Goal: Task Accomplishment & Management: Manage account settings

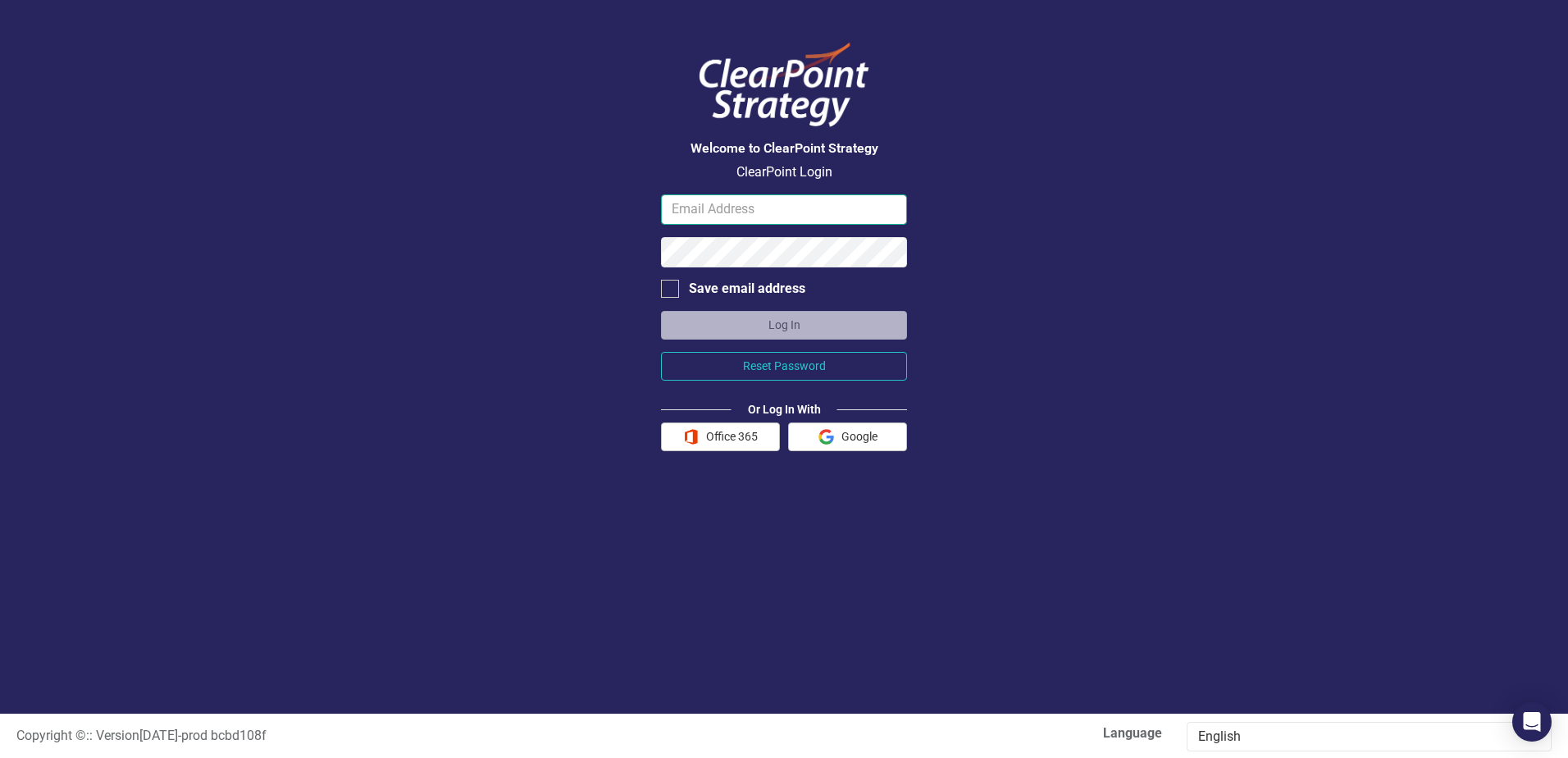
click at [756, 213] on input "email" at bounding box center [784, 209] width 246 height 31
type input "[EMAIL_ADDRESS][DOMAIN_NAME]"
click at [773, 213] on input "[EMAIL_ADDRESS][DOMAIN_NAME]" at bounding box center [784, 209] width 246 height 31
click at [821, 202] on input "[EMAIL_ADDRESS][DOMAIN_NAME]" at bounding box center [784, 209] width 246 height 31
click at [739, 430] on button "Office 365" at bounding box center [720, 437] width 119 height 29
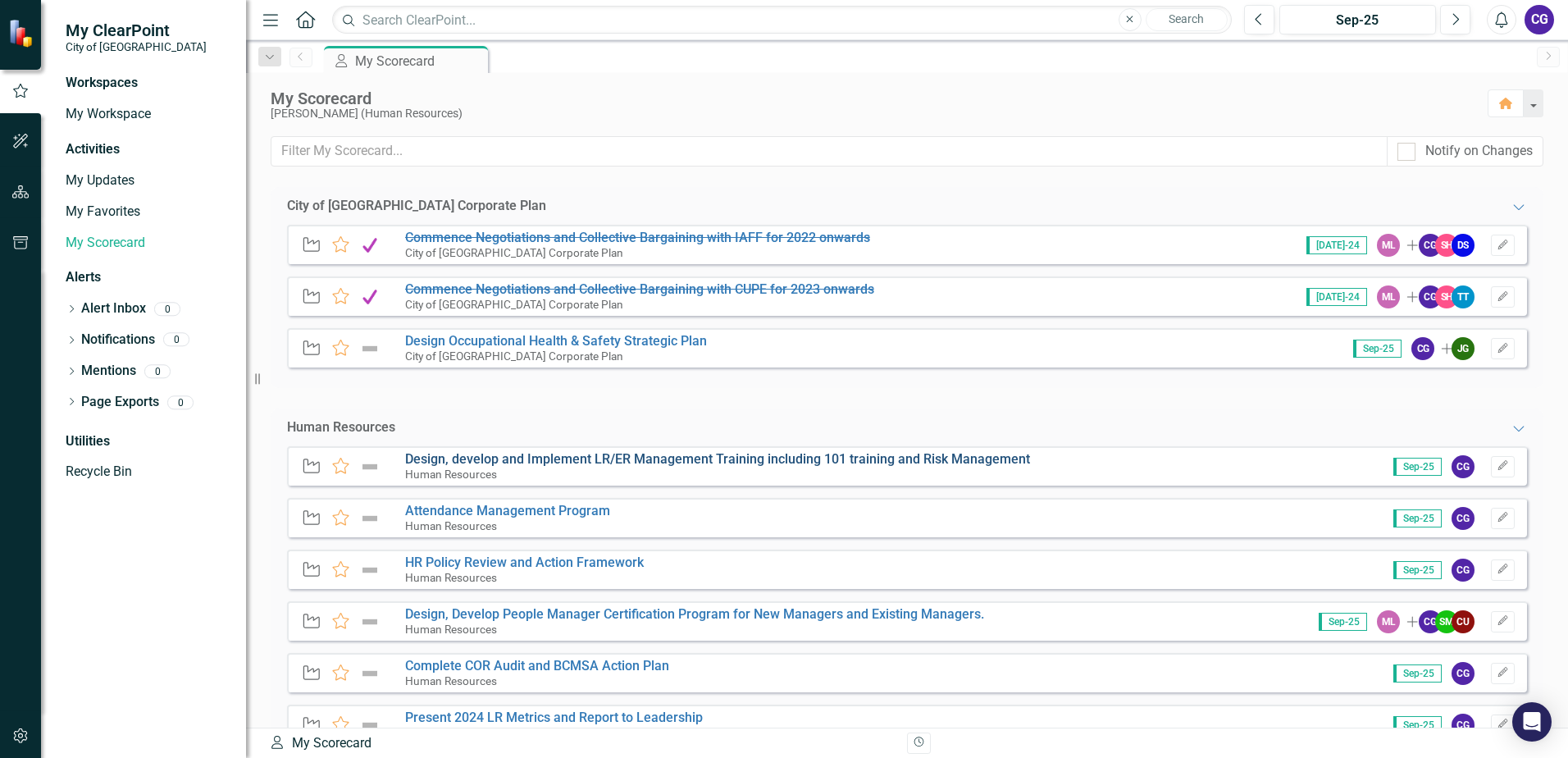
click at [606, 462] on link "Design, develop and Implement LR/ER Management Training including 101 training …" at bounding box center [717, 459] width 625 height 16
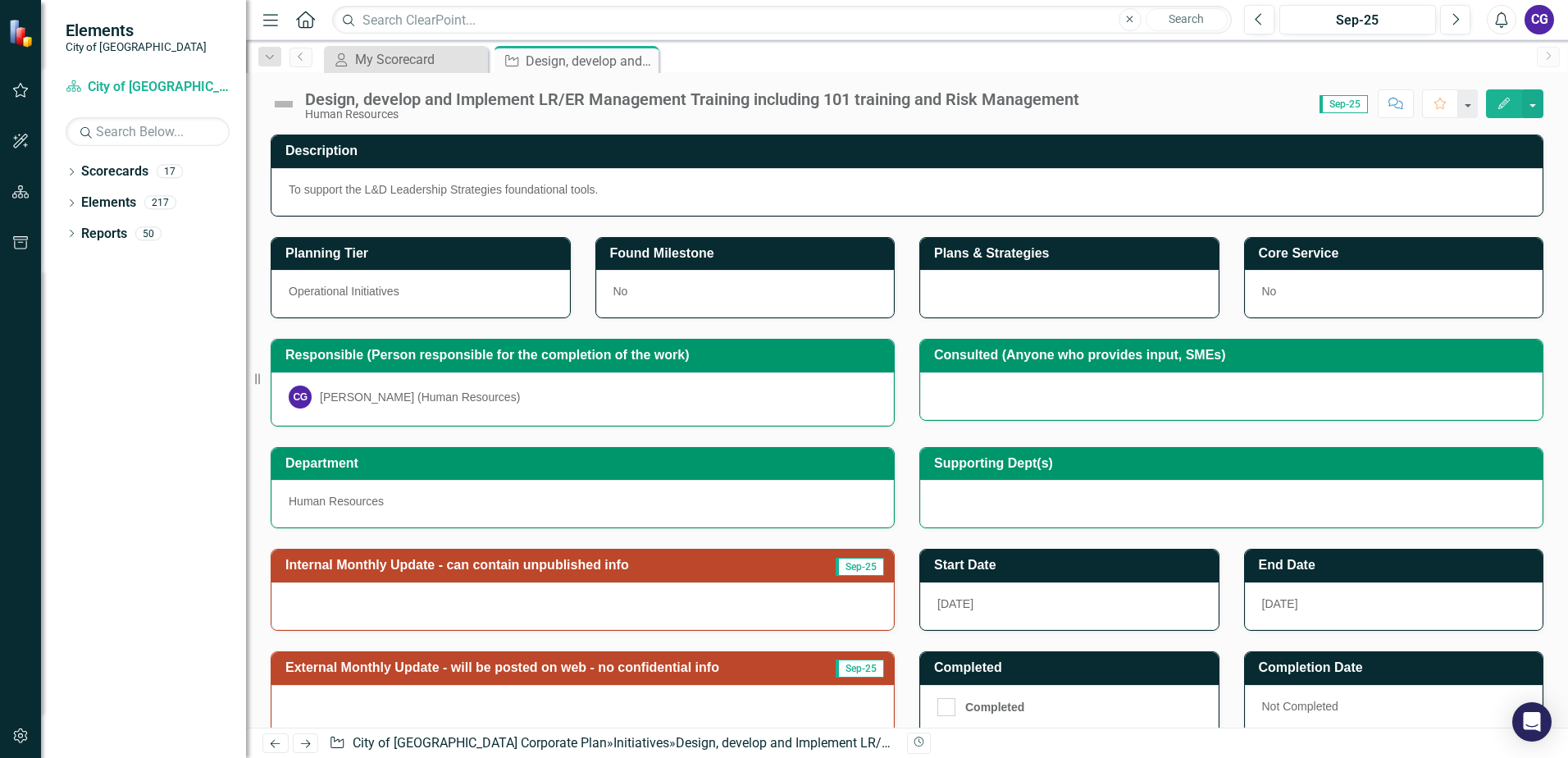
click at [961, 404] on div at bounding box center [1231, 396] width 622 height 47
click at [941, 404] on div at bounding box center [1231, 396] width 622 height 47
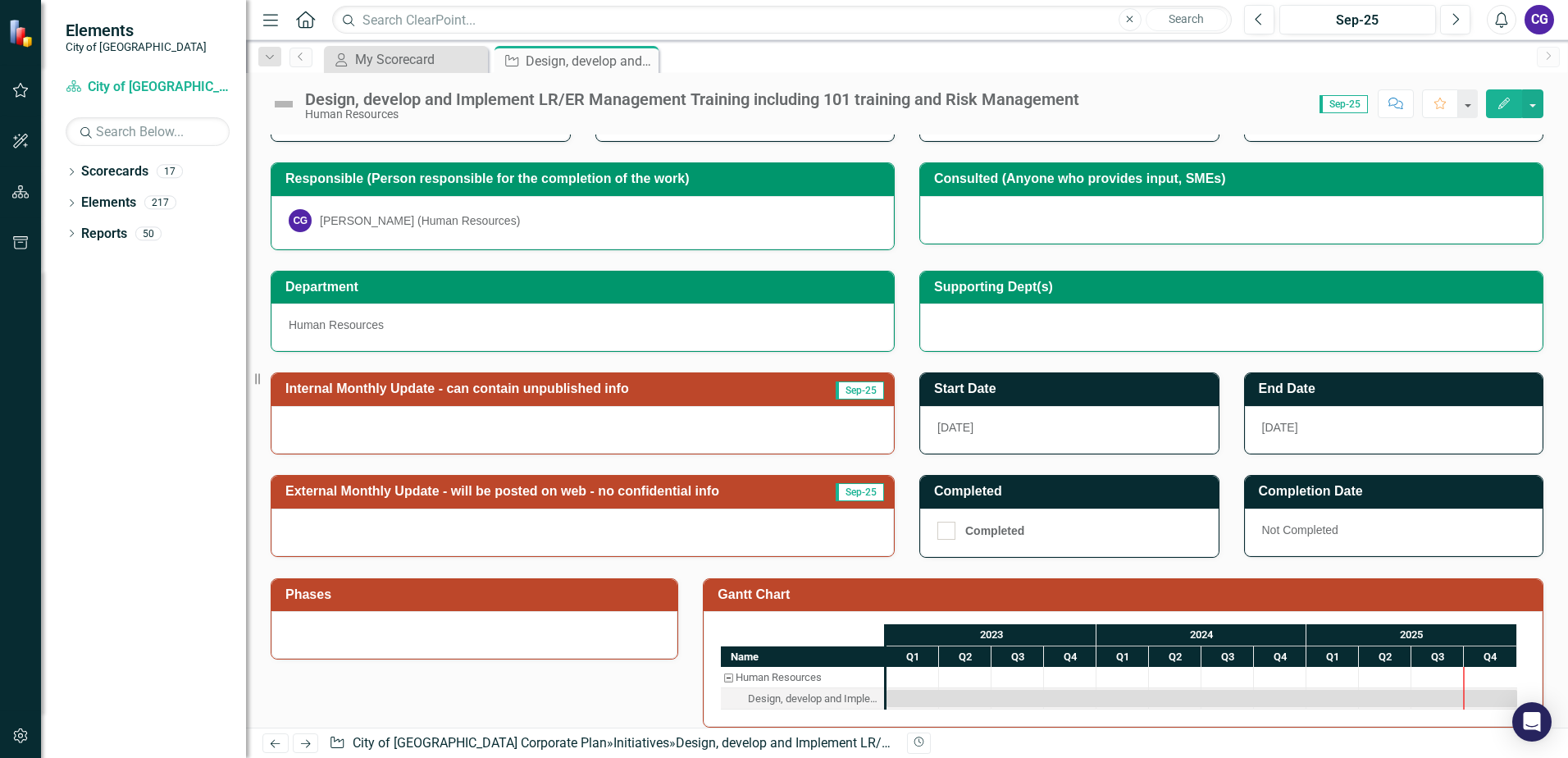
scroll to position [82, 0]
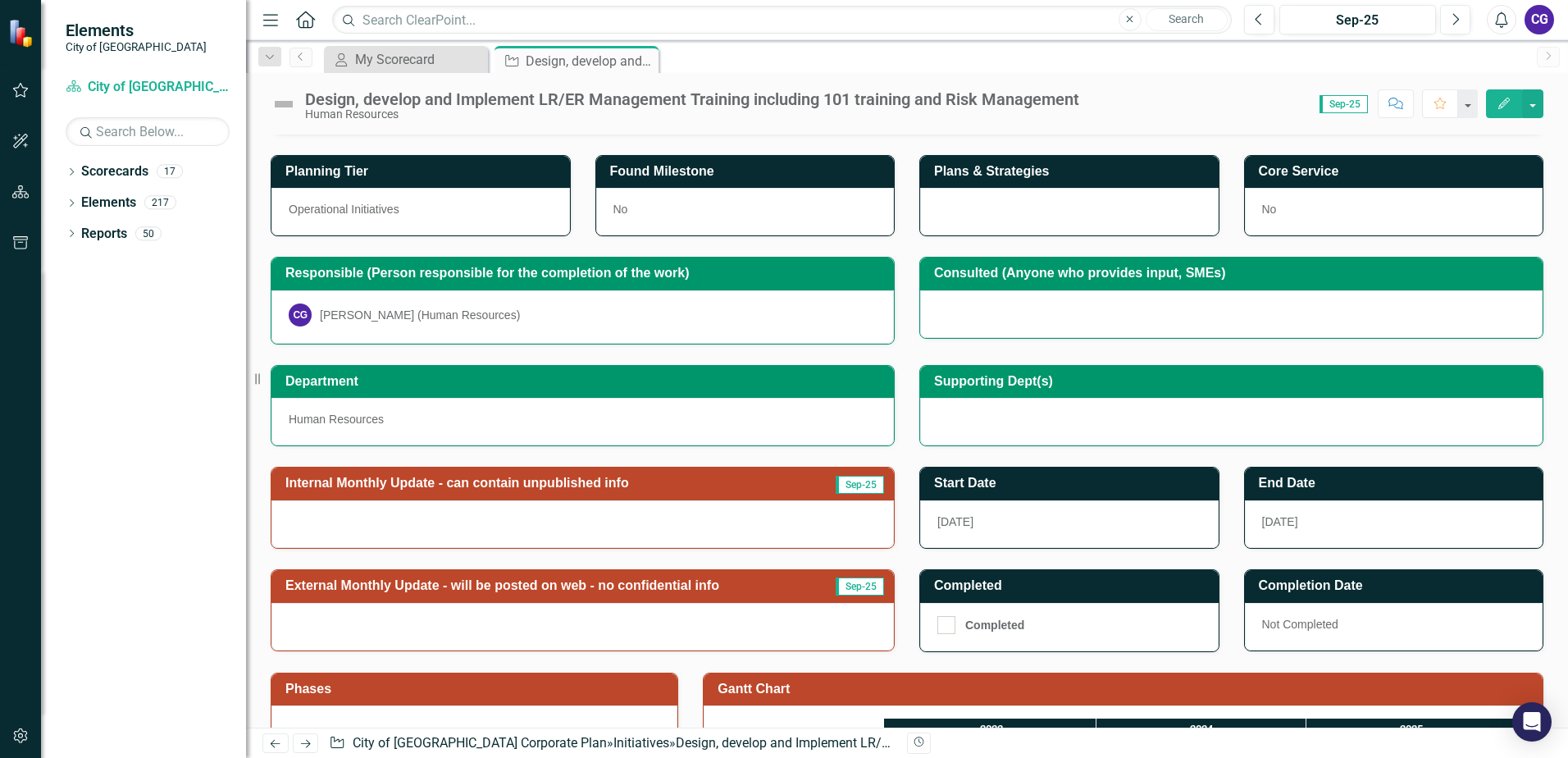
click at [869, 483] on span "Sep-25" at bounding box center [860, 485] width 48 height 18
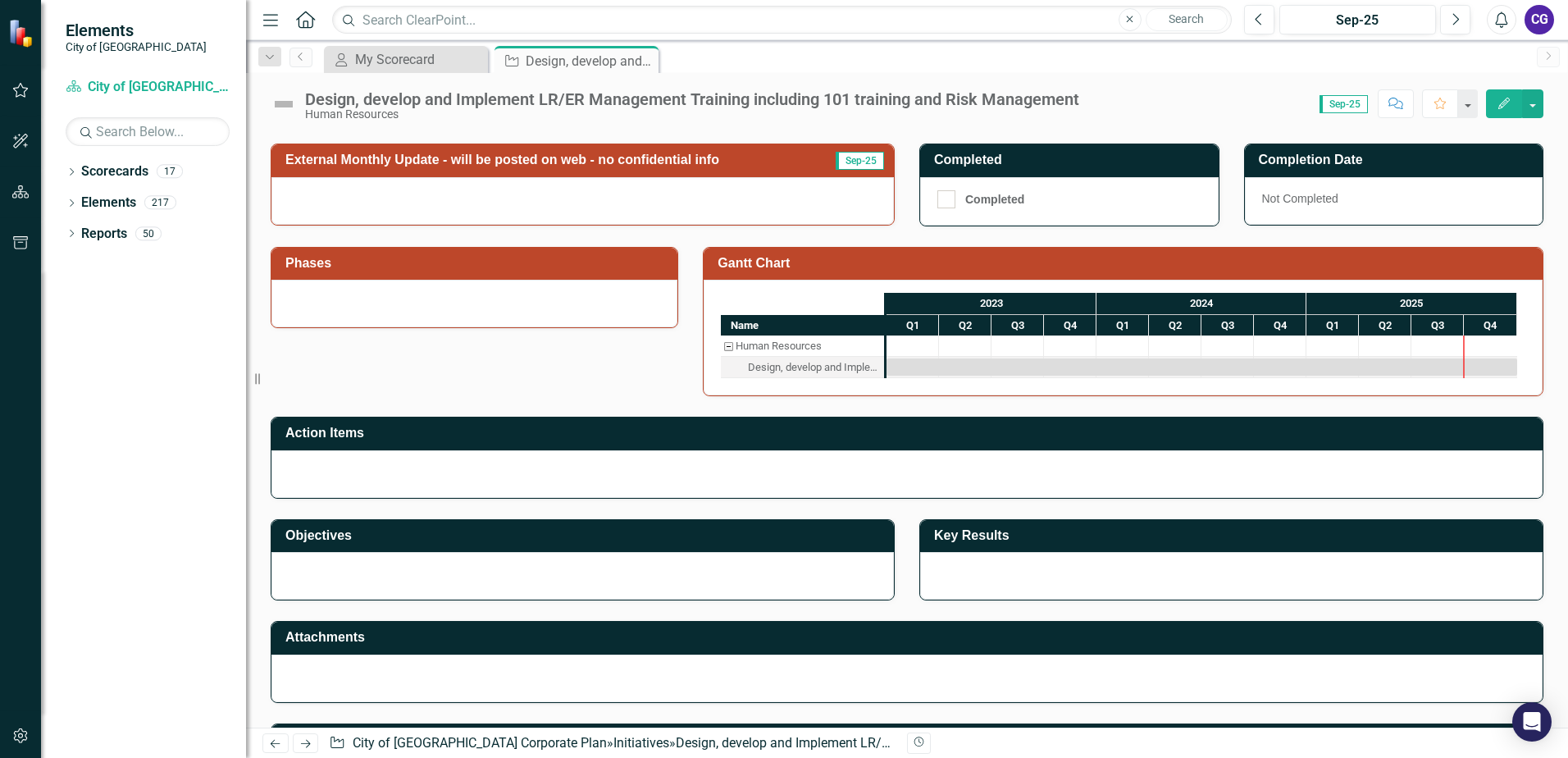
scroll to position [274, 0]
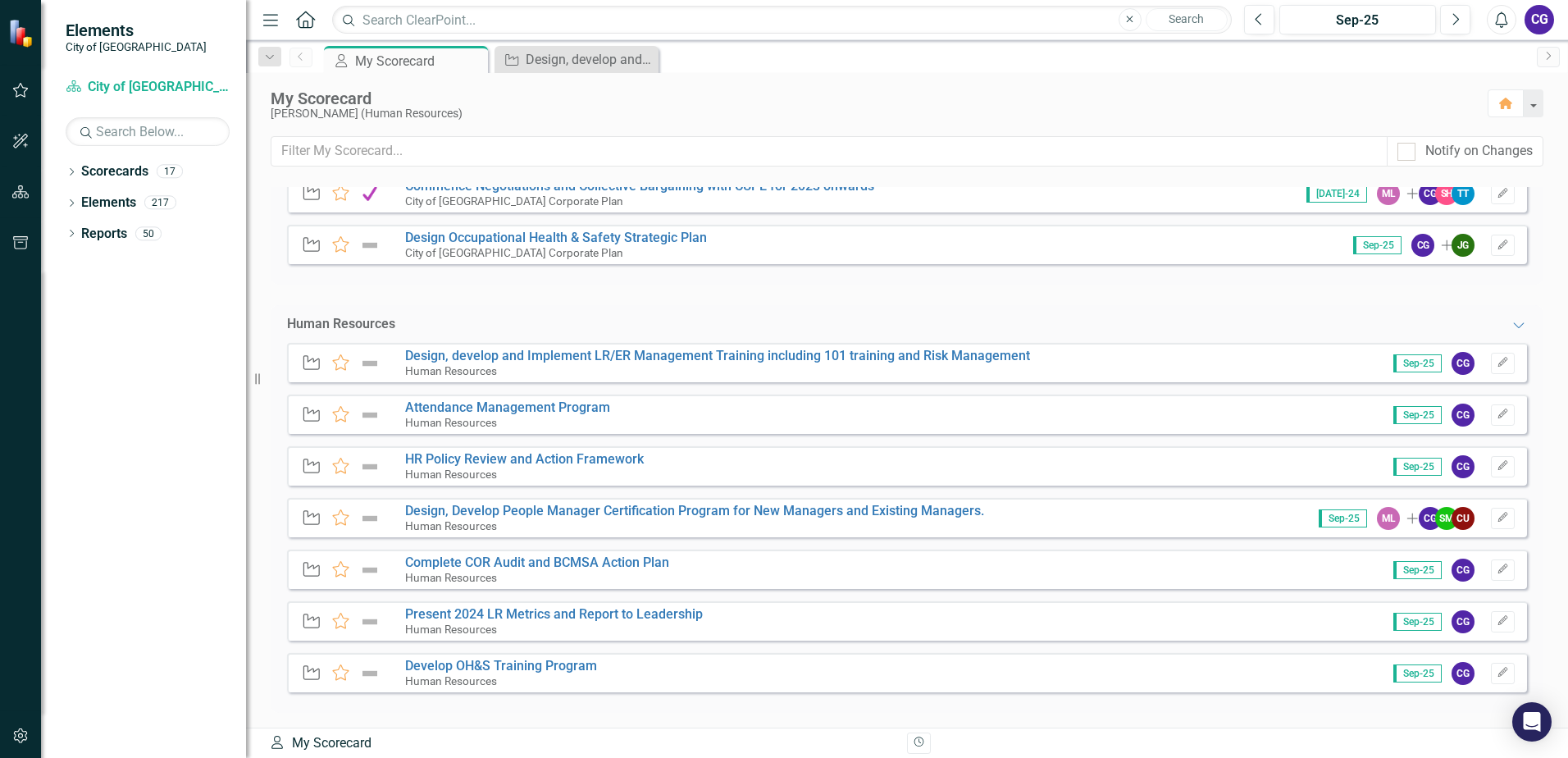
scroll to position [109, 0]
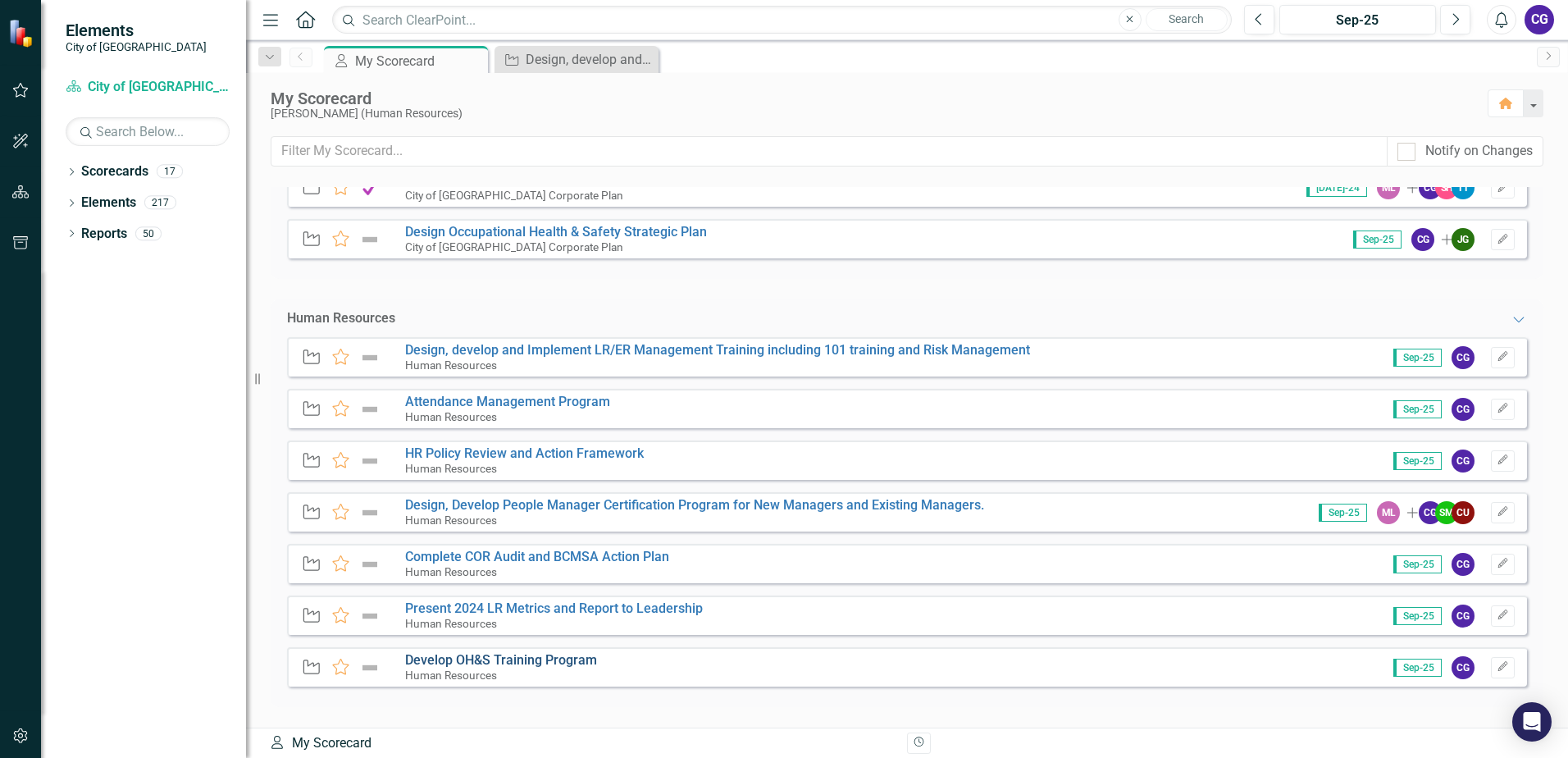
click at [566, 663] on link "Develop OH&S Training Program" at bounding box center [500, 661] width 192 height 16
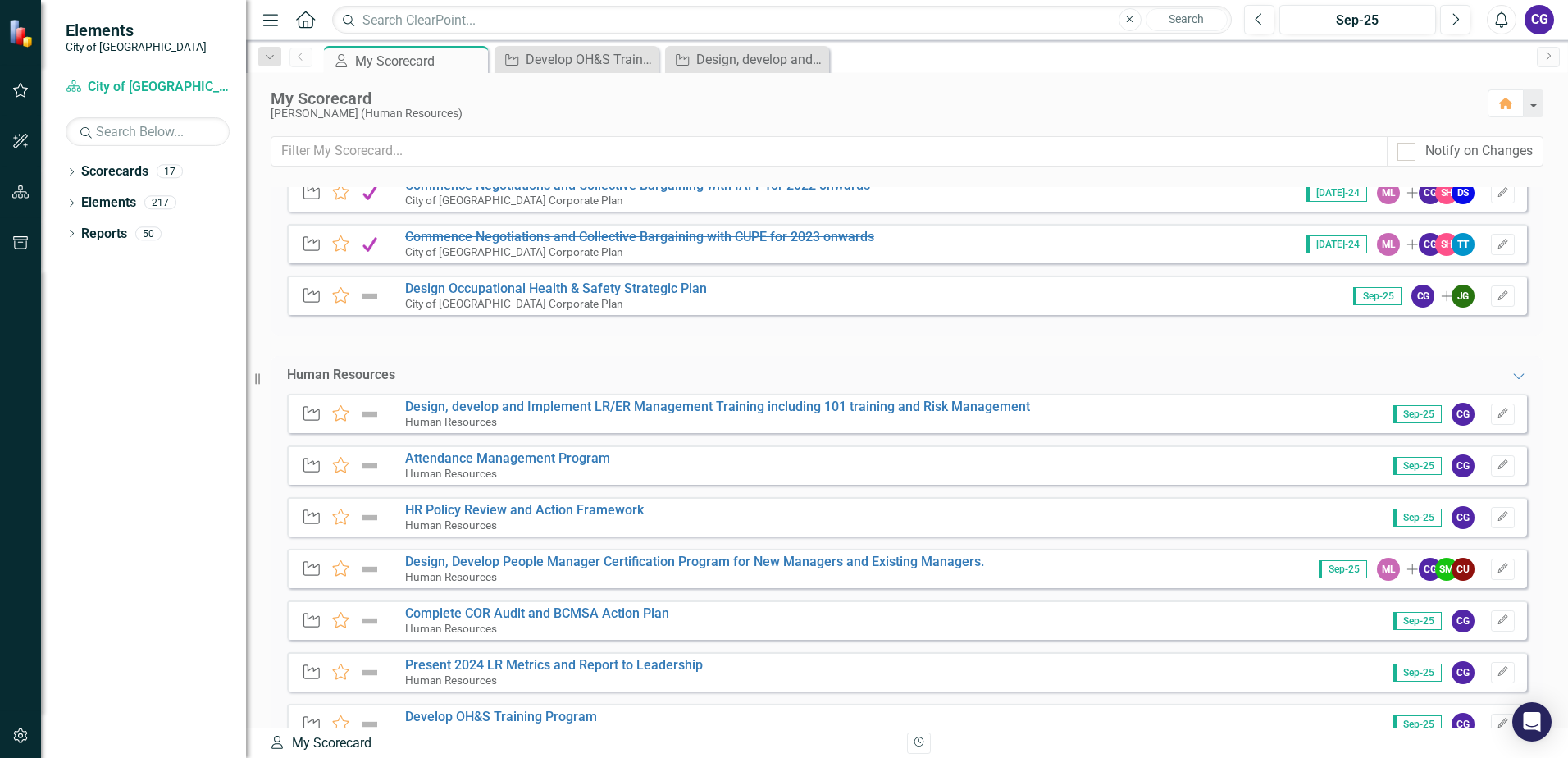
scroll to position [109, 0]
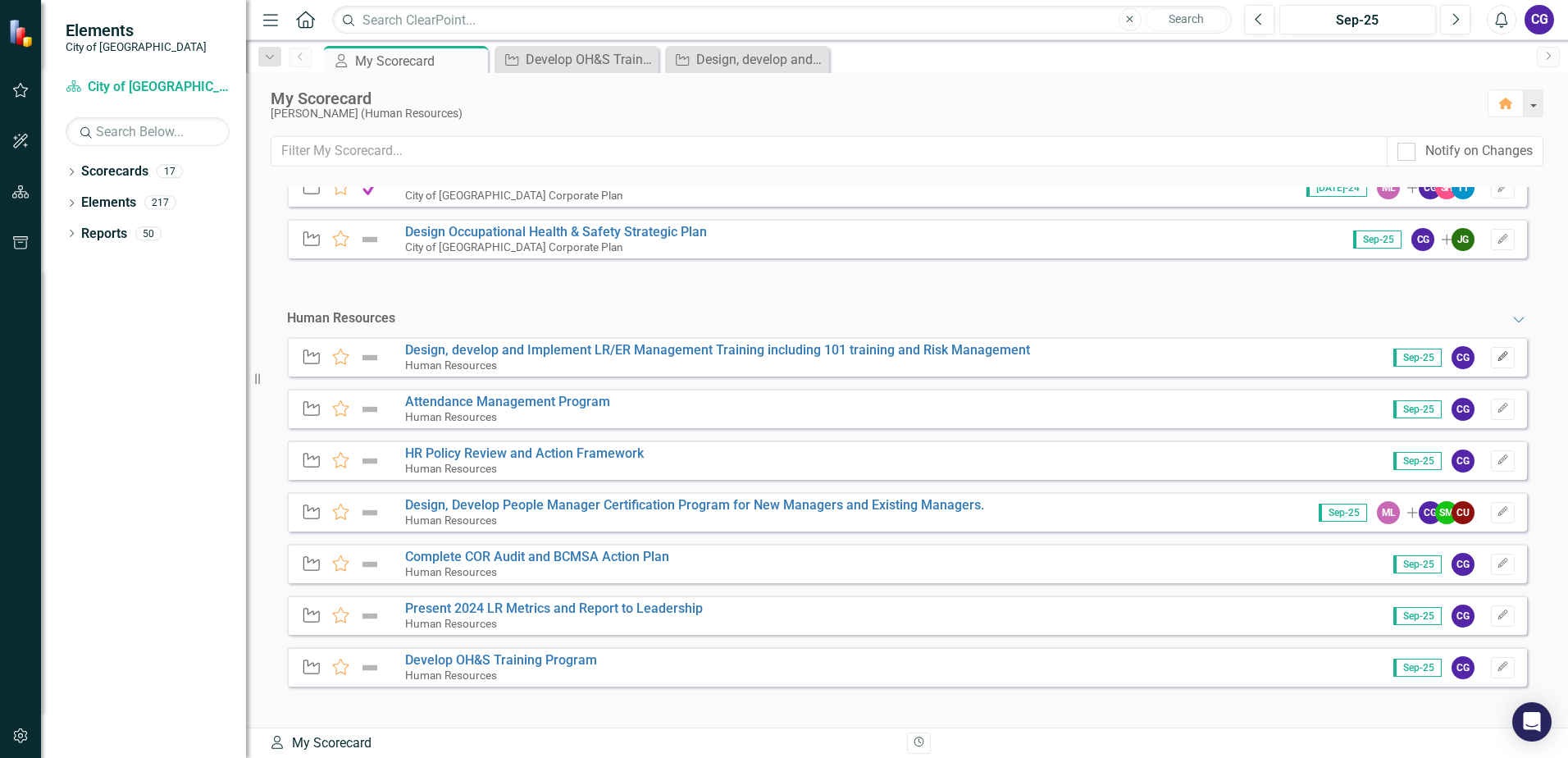
click at [1498, 355] on button "Edit" at bounding box center [1502, 357] width 24 height 21
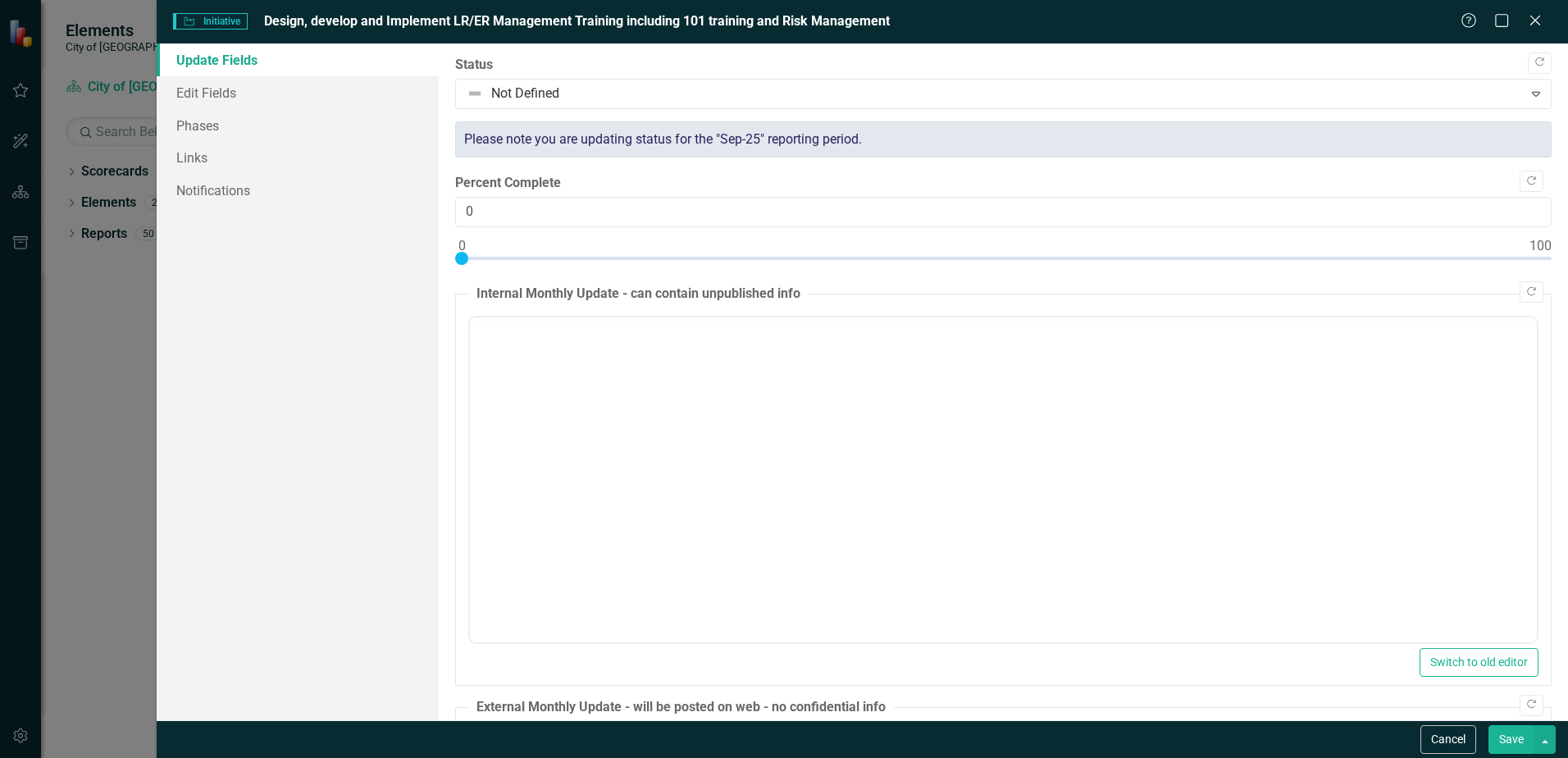
scroll to position [0, 0]
drag, startPoint x: 465, startPoint y: 263, endPoint x: 1092, endPoint y: 288, distance: 627.5
click at [1092, 288] on div "Copy Forward Status Not Defined Expand Please note you are updating status for …" at bounding box center [1003, 578] width 1097 height 1043
drag, startPoint x: 1097, startPoint y: 260, endPoint x: 1426, endPoint y: 289, distance: 330.3
click at [1426, 289] on div "Copy Forward Status Not Defined Expand Please note you are updating status for …" at bounding box center [1003, 578] width 1097 height 1043
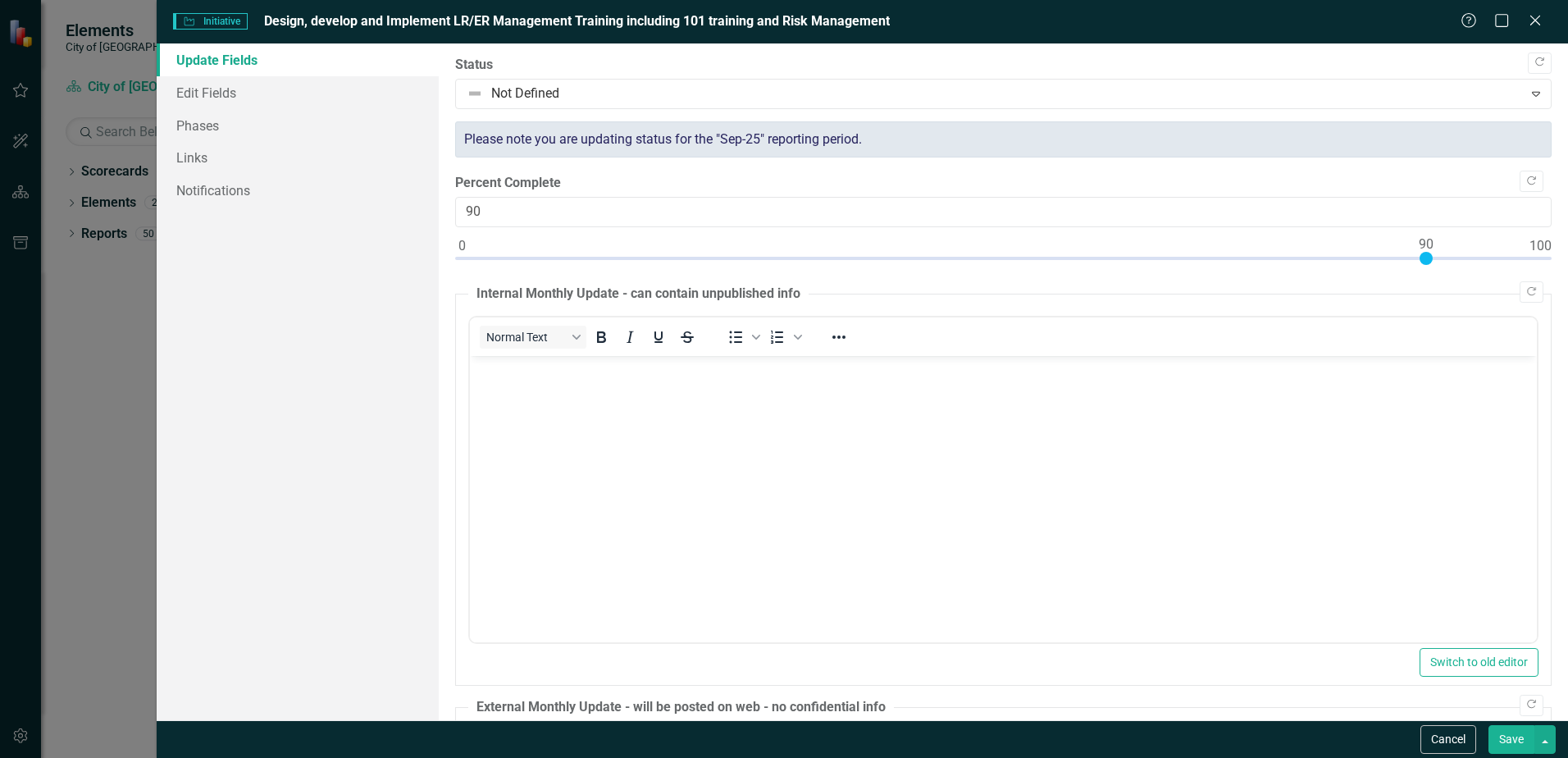
click at [539, 427] on body "Rich Text Area. Press ALT-0 for help." at bounding box center [1003, 478] width 1067 height 246
type input "95"
drag, startPoint x: 1425, startPoint y: 256, endPoint x: 1478, endPoint y: 254, distance: 53.0
click at [1478, 254] on div at bounding box center [1479, 258] width 13 height 13
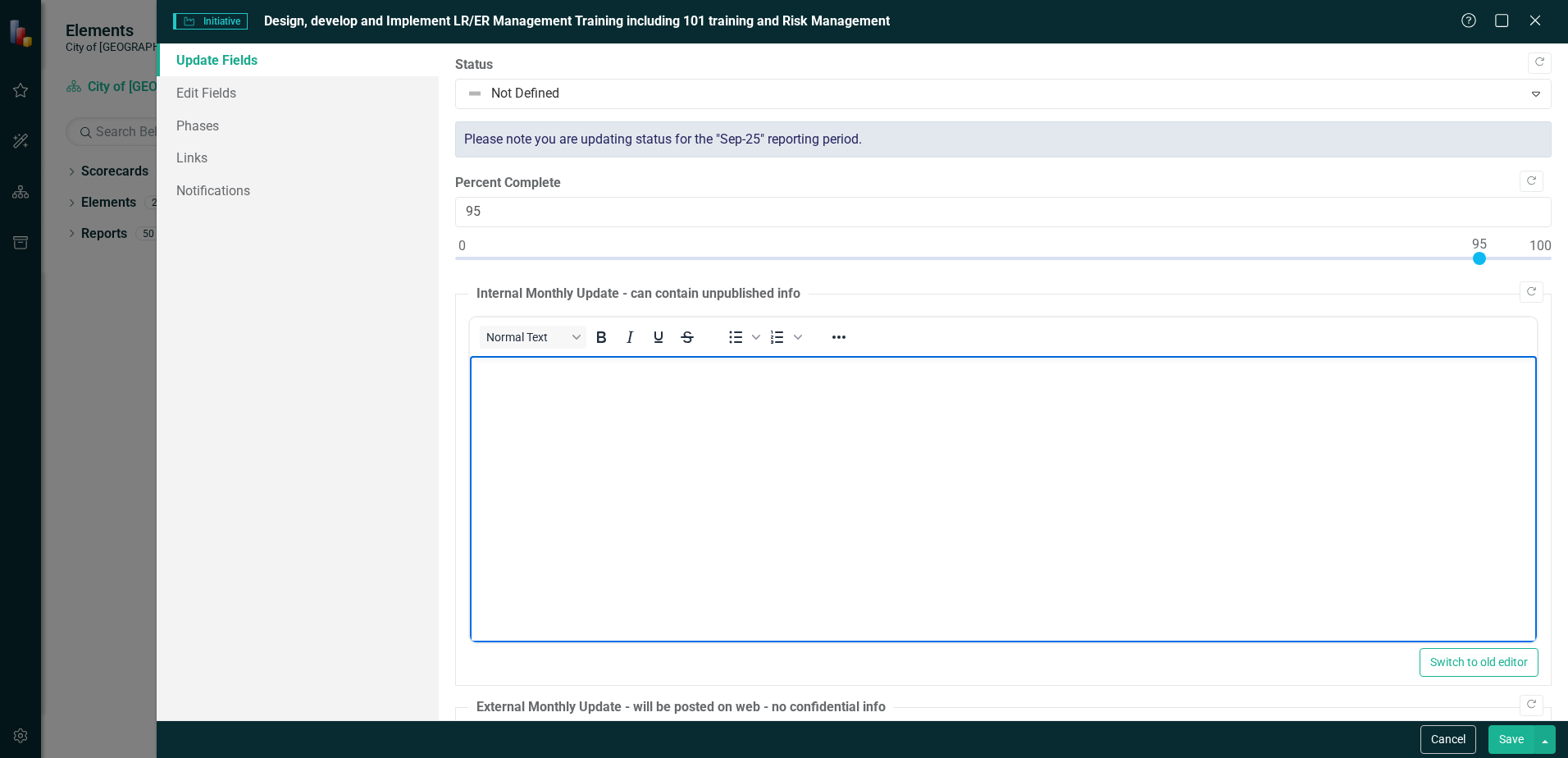
click at [526, 391] on body "Rich Text Area. Press ALT-0 for help." at bounding box center [1003, 478] width 1067 height 246
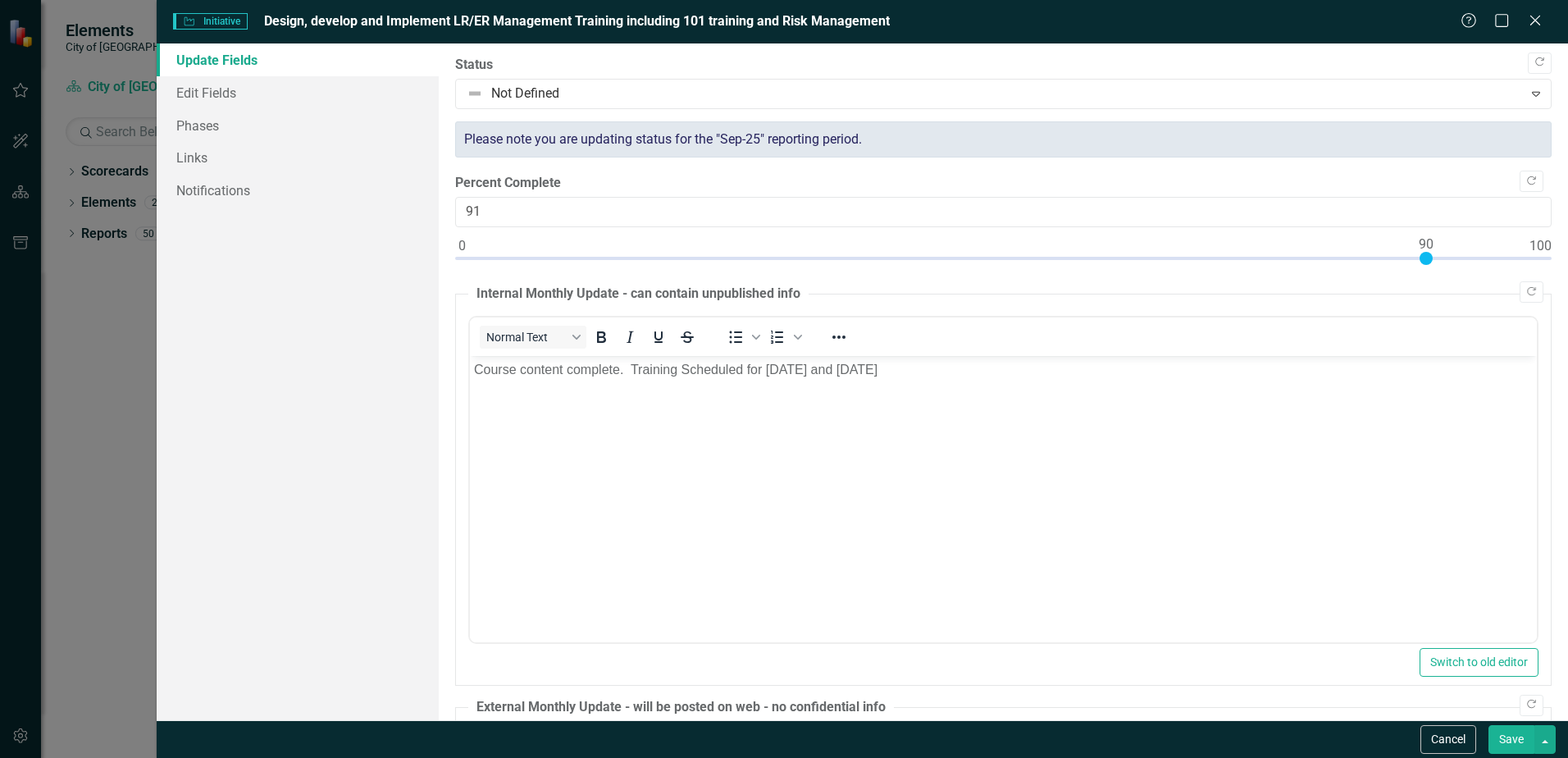
type input "90"
drag, startPoint x: 1484, startPoint y: 258, endPoint x: 1428, endPoint y: 258, distance: 56.0
click at [1428, 258] on div at bounding box center [1426, 258] width 13 height 13
click at [1516, 734] on button "Save" at bounding box center [1511, 740] width 46 height 29
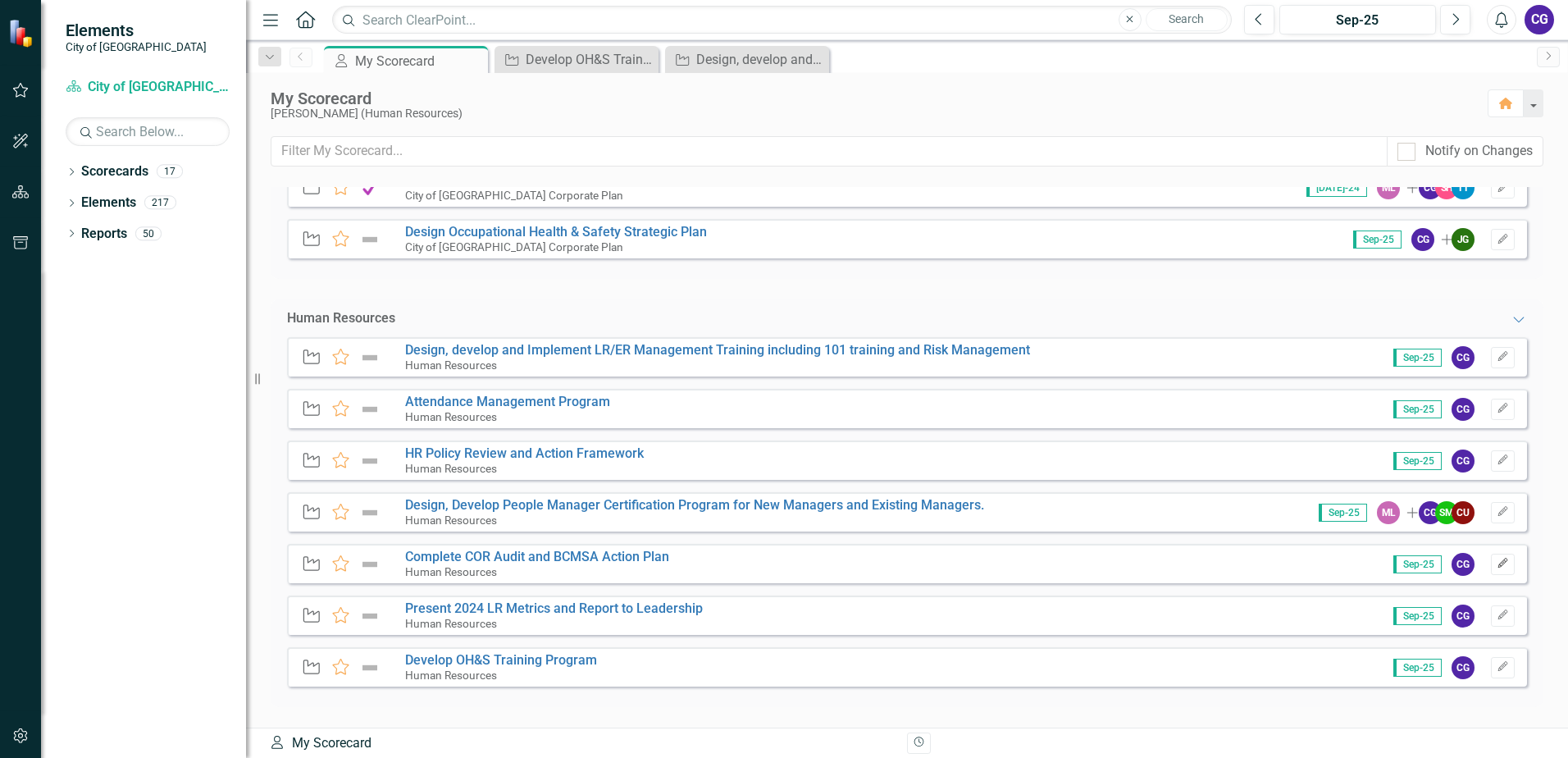
click at [1497, 564] on icon "Edit" at bounding box center [1503, 563] width 12 height 10
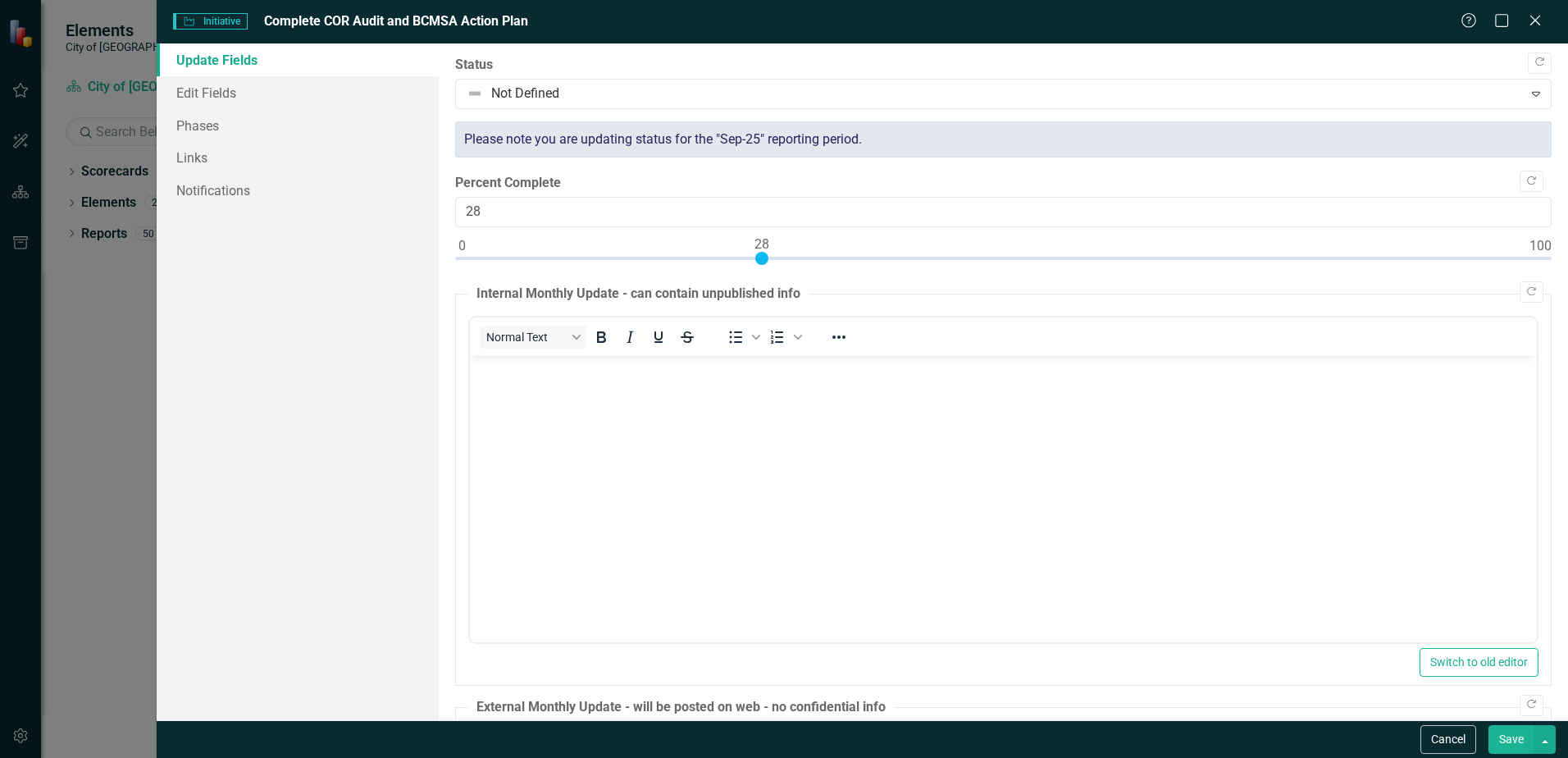
drag, startPoint x: 457, startPoint y: 260, endPoint x: 761, endPoint y: 241, distance: 304.6
click at [761, 252] on div at bounding box center [761, 258] width 13 height 13
type input "30"
drag, startPoint x: 763, startPoint y: 255, endPoint x: 789, endPoint y: 246, distance: 27.5
click at [789, 252] on div at bounding box center [783, 258] width 13 height 13
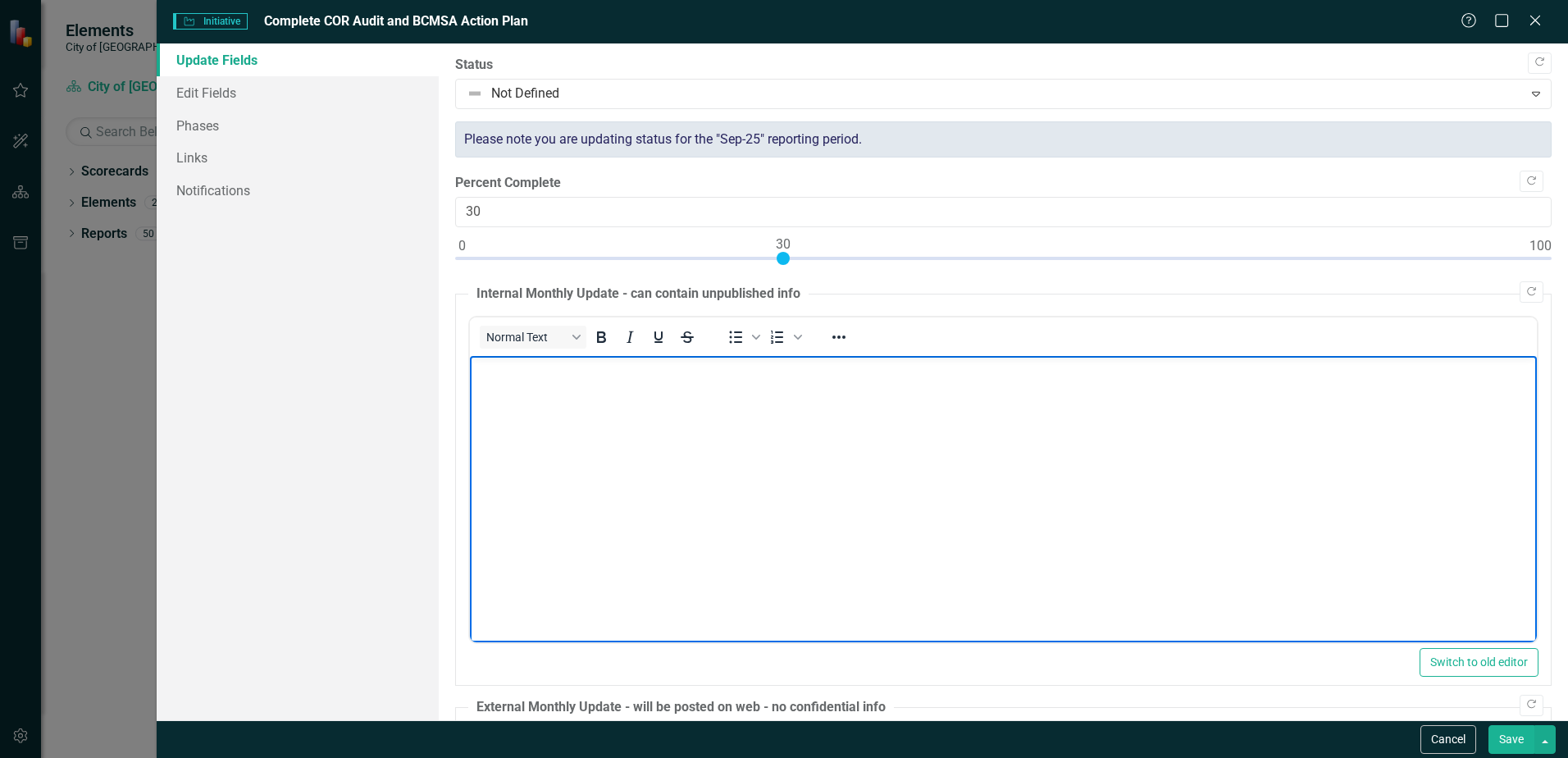
click at [646, 375] on p "Rich Text Area. Press ALT-0 for help." at bounding box center [1003, 369] width 1059 height 19
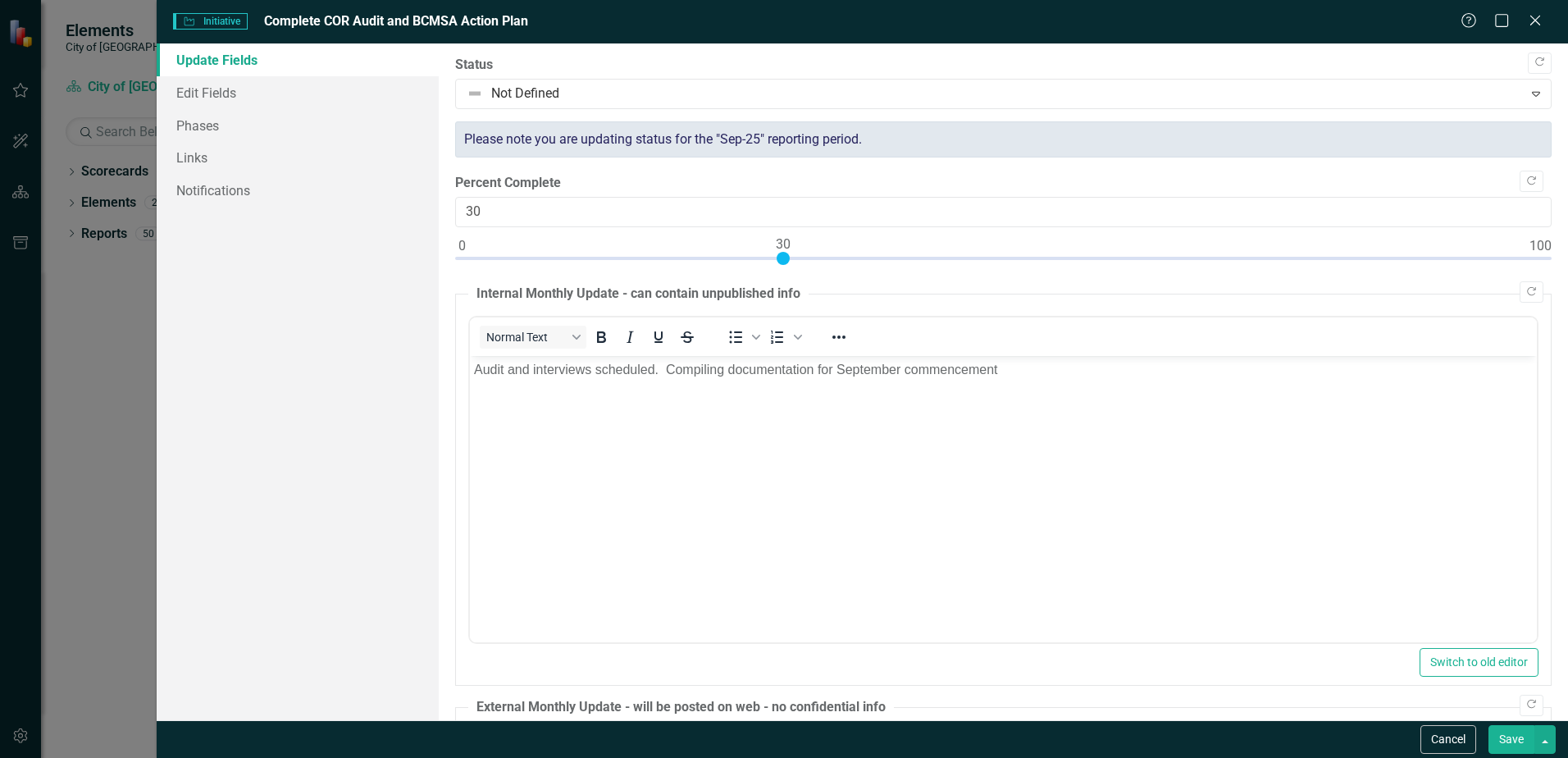
click at [1519, 743] on button "Save" at bounding box center [1511, 740] width 46 height 29
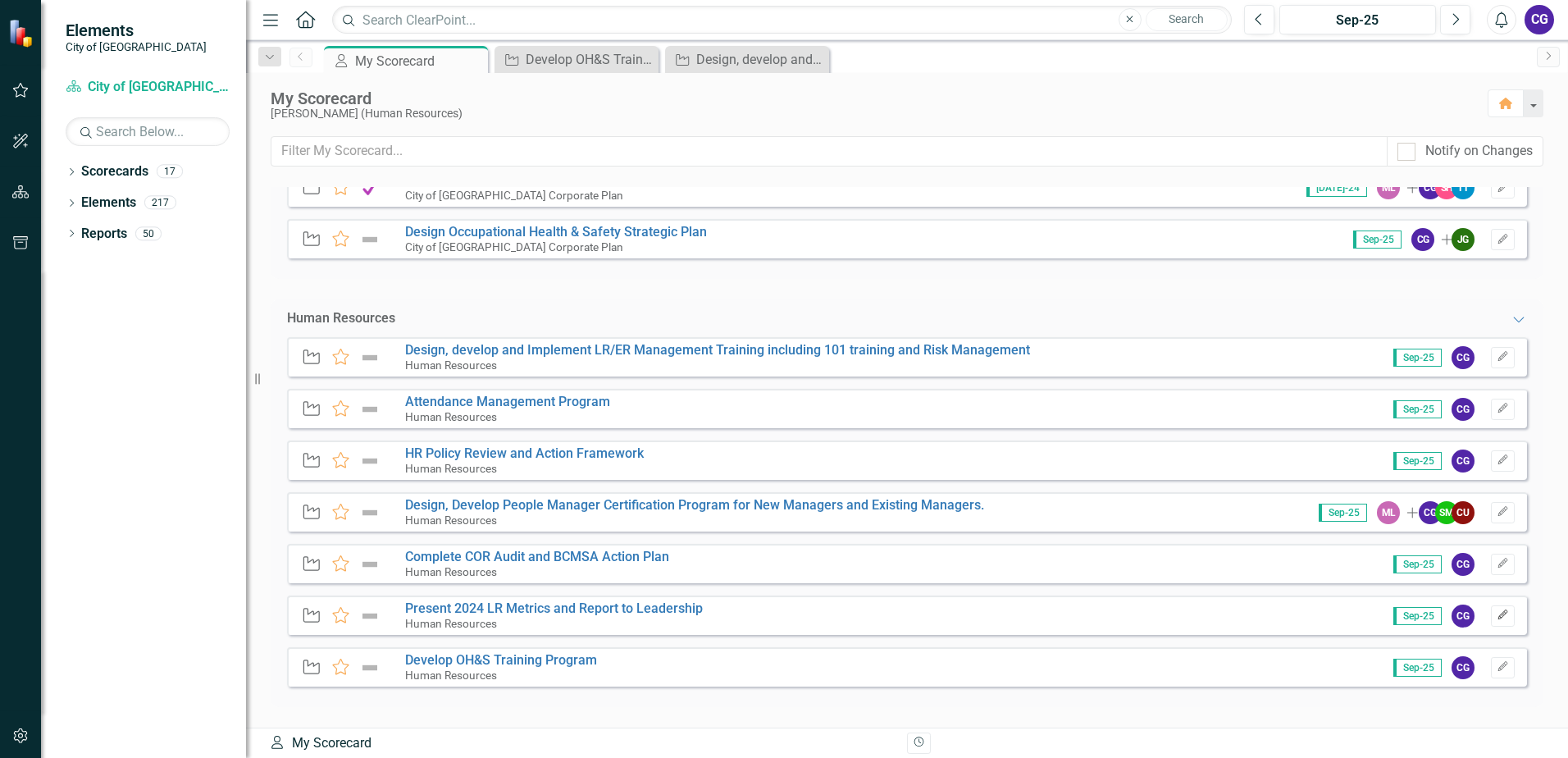
click at [1492, 607] on button "Edit" at bounding box center [1502, 616] width 24 height 21
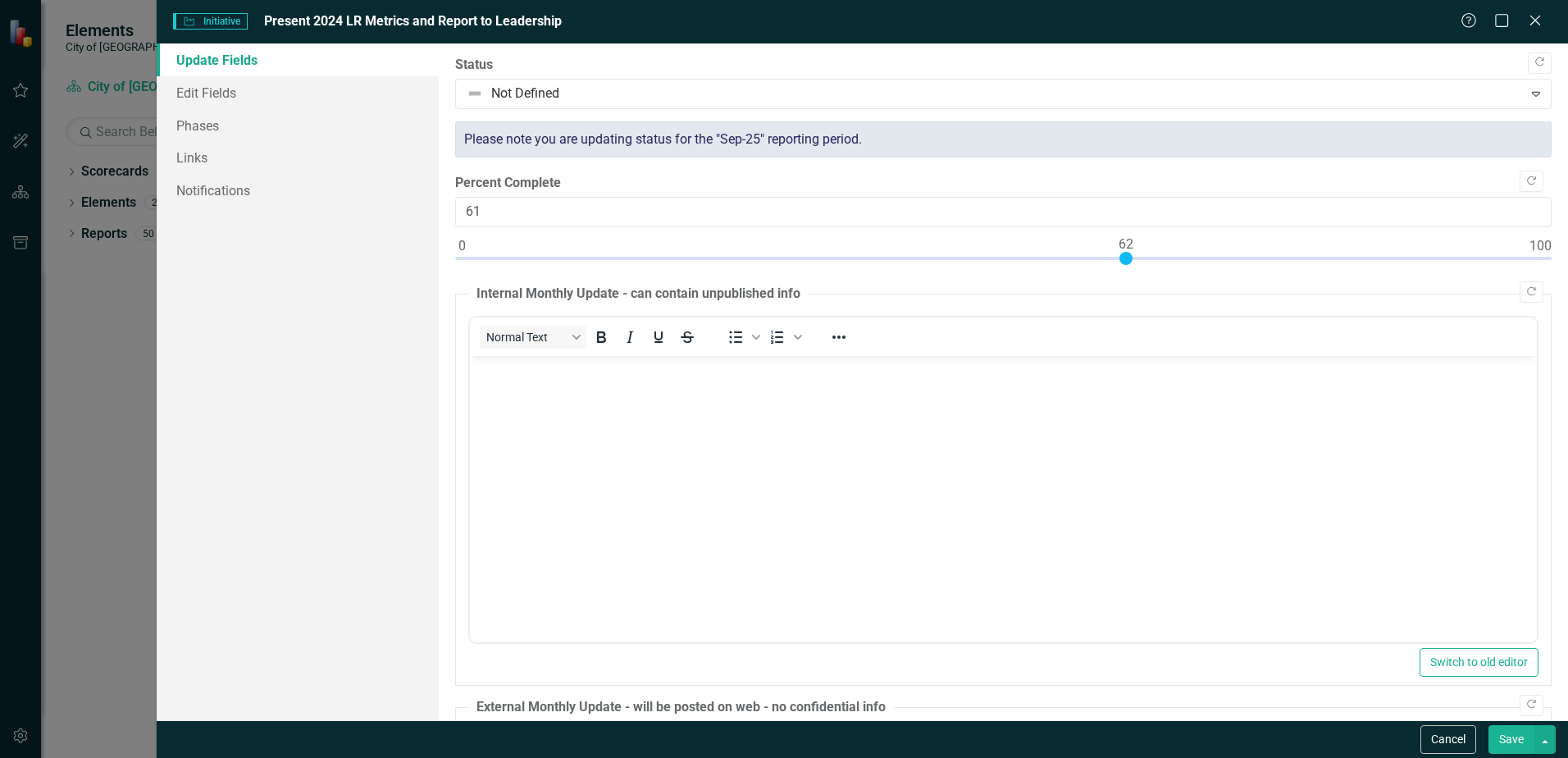
type input "62"
drag, startPoint x: 463, startPoint y: 260, endPoint x: 1127, endPoint y: 230, distance: 664.7
click at [1127, 230] on div "Percent Complete 62" at bounding box center [1003, 223] width 1097 height 98
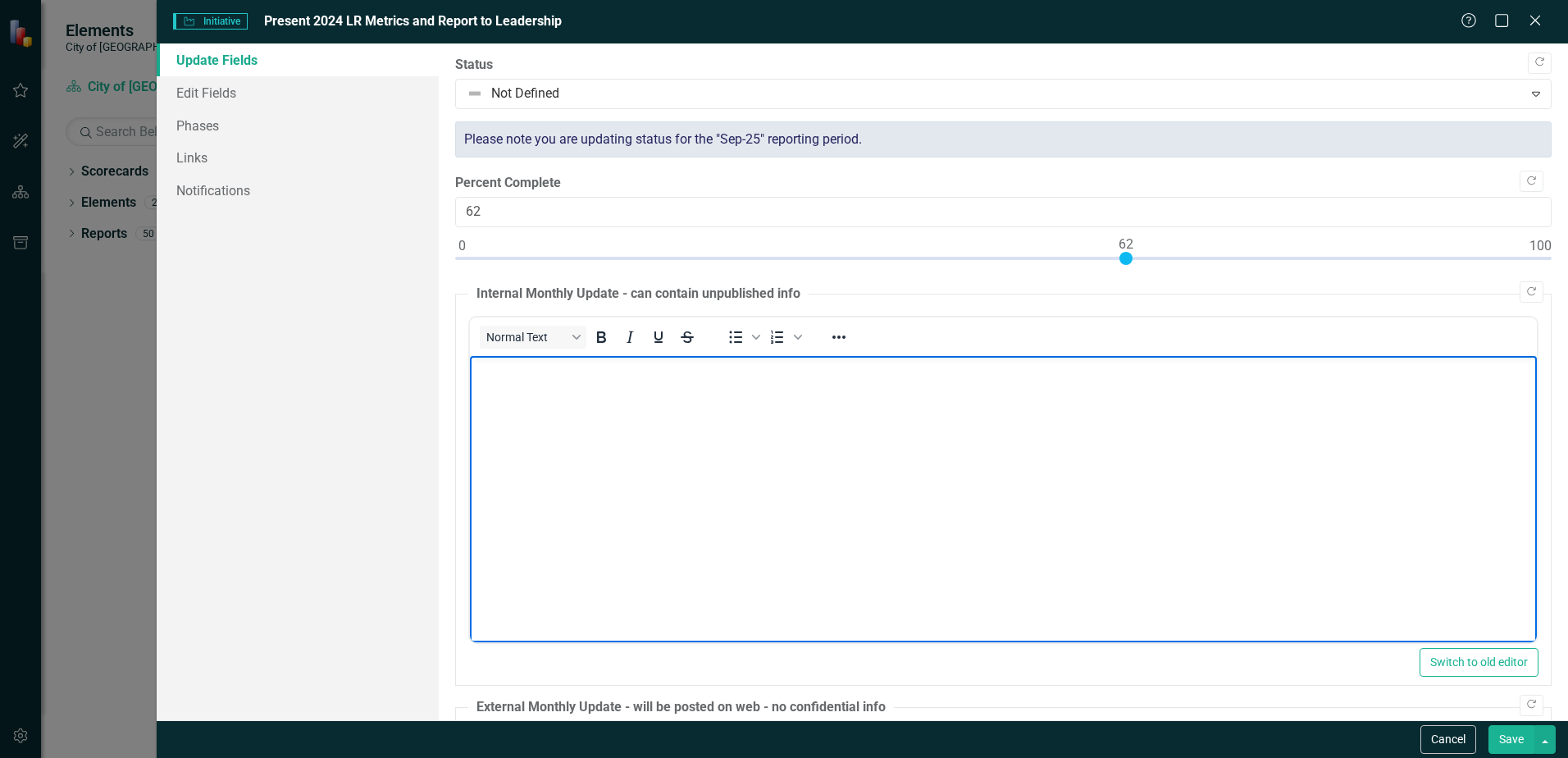
click at [603, 406] on body "Rich Text Area. Press ALT-0 for help." at bounding box center [1003, 478] width 1067 height 246
click at [1517, 741] on button "Save" at bounding box center [1511, 740] width 46 height 29
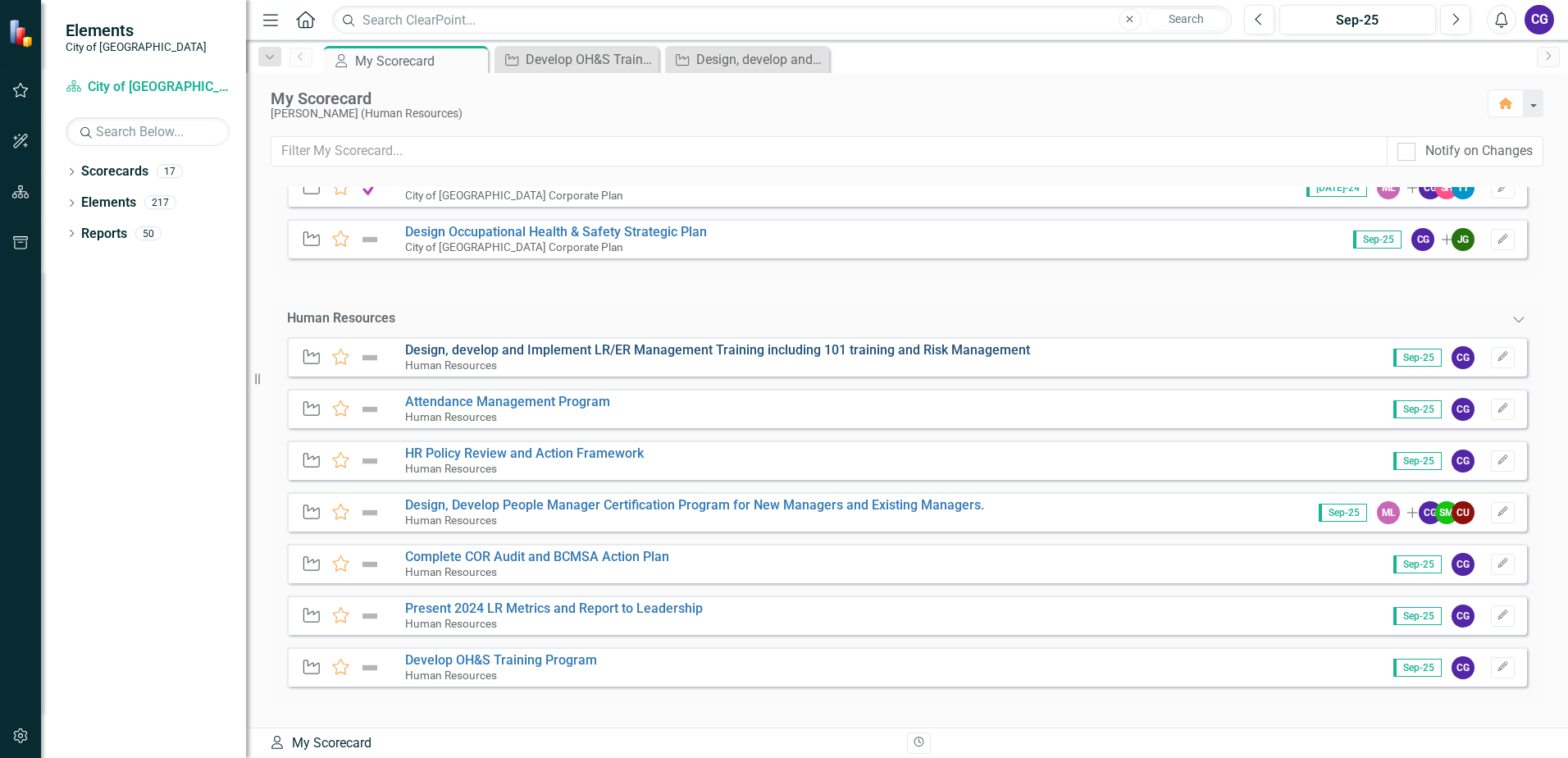
click at [596, 349] on link "Design, develop and Implement LR/ER Management Training including 101 training …" at bounding box center [717, 350] width 625 height 16
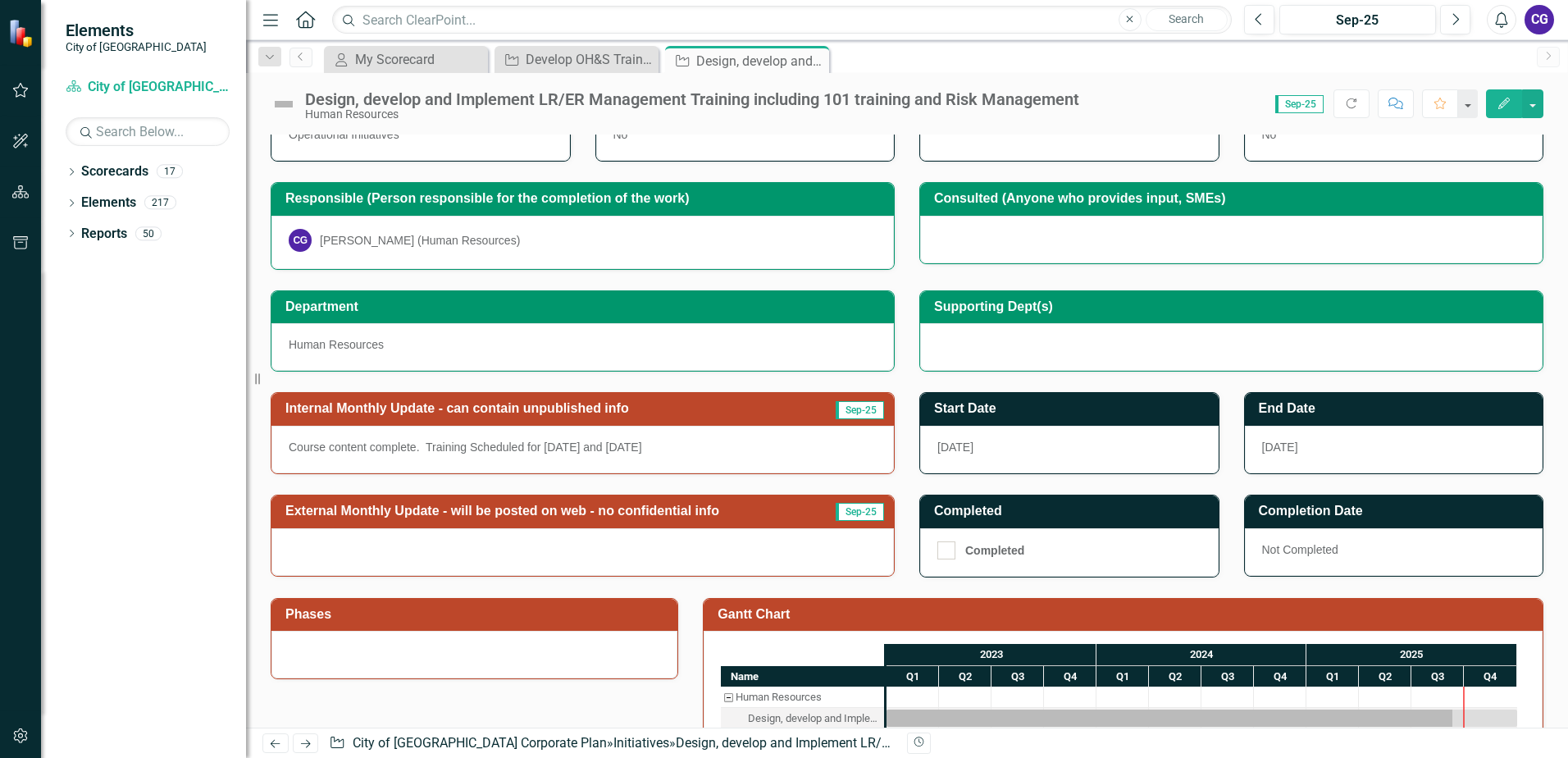
scroll to position [164, 0]
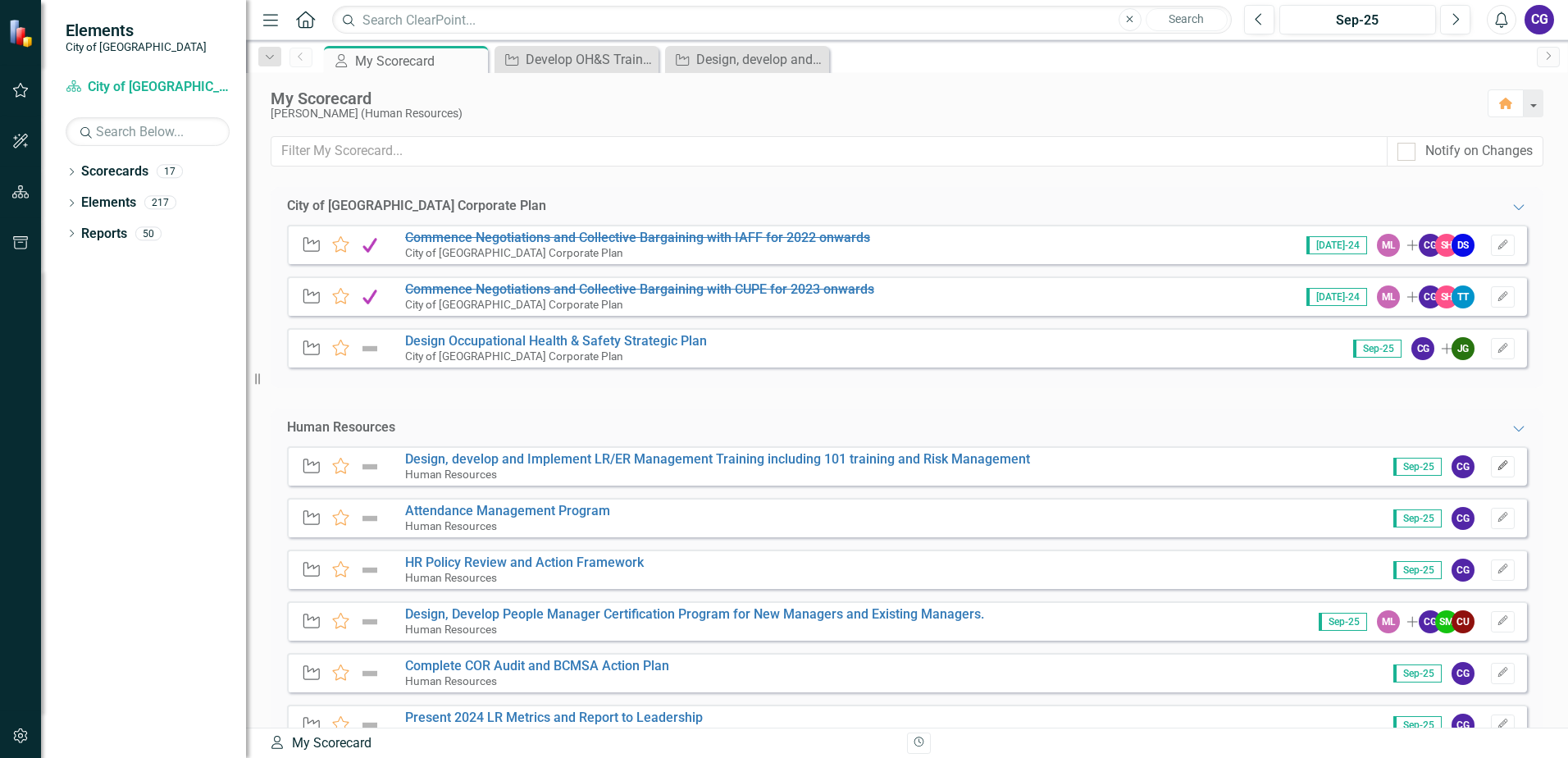
click at [1497, 471] on icon "Edit" at bounding box center [1503, 466] width 12 height 10
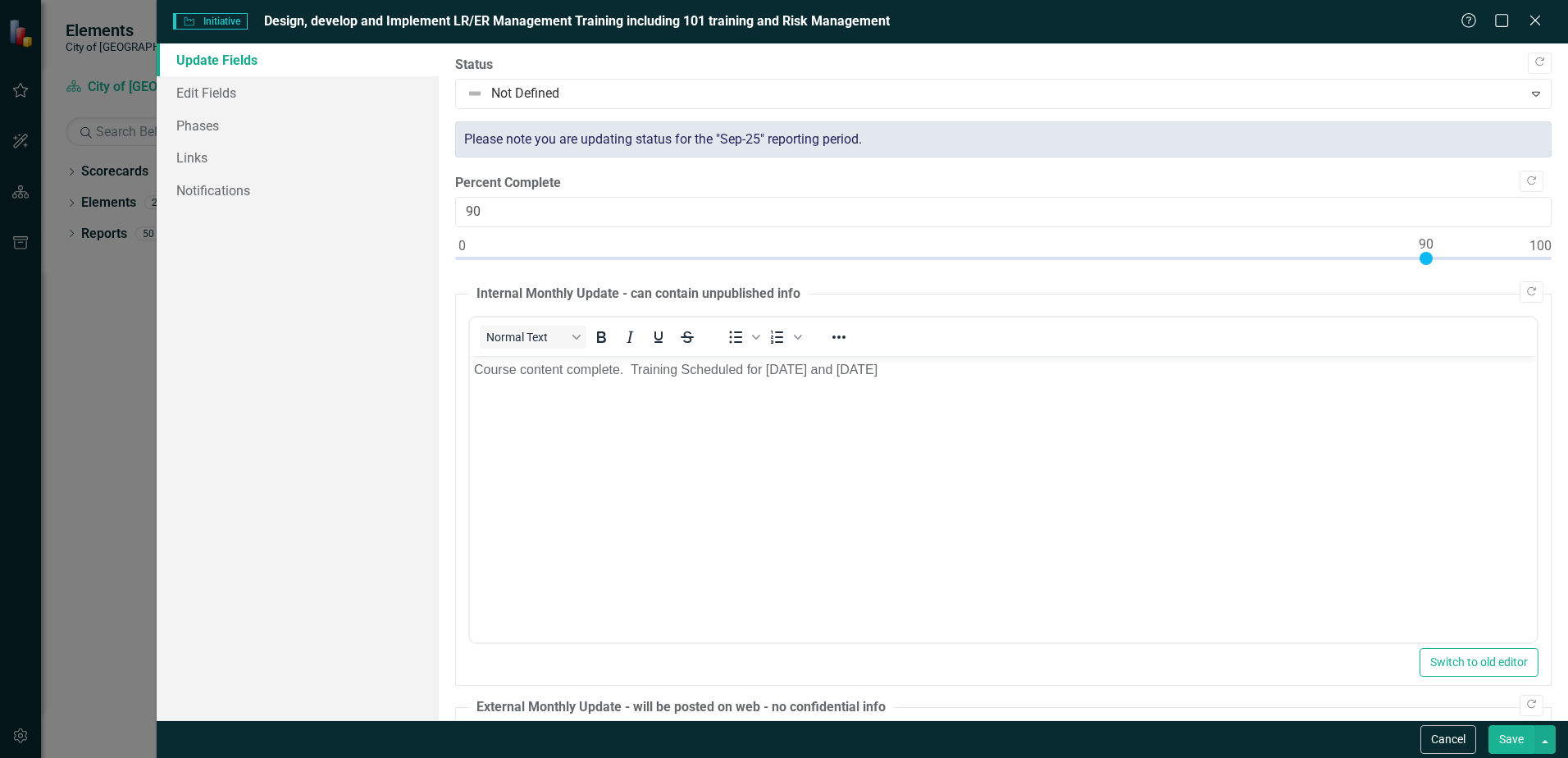
click at [1526, 733] on button "Save" at bounding box center [1511, 740] width 46 height 29
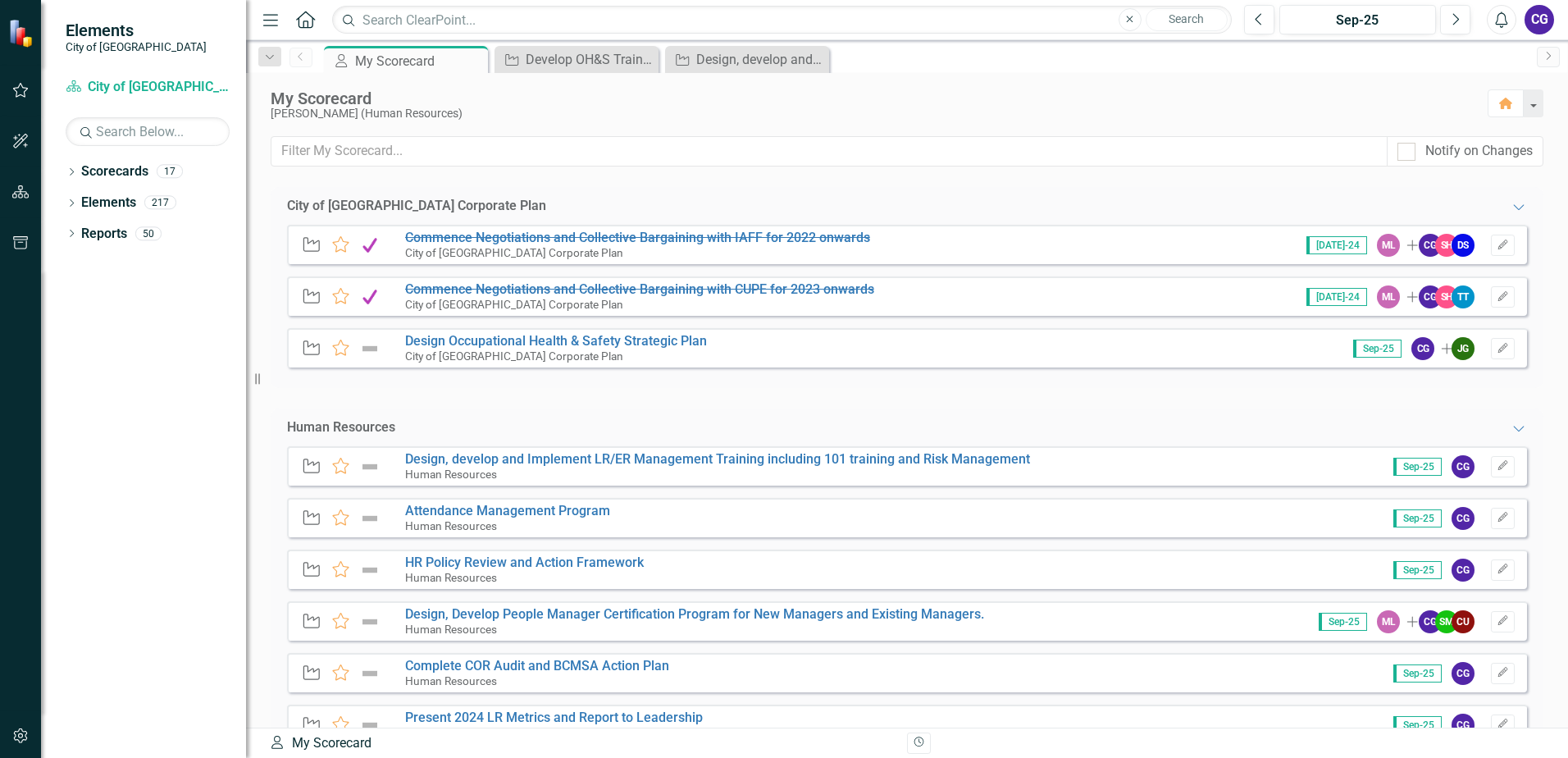
drag, startPoint x: 1495, startPoint y: 347, endPoint x: 1502, endPoint y: 355, distance: 10.6
click at [1499, 349] on button "Edit" at bounding box center [1502, 349] width 24 height 21
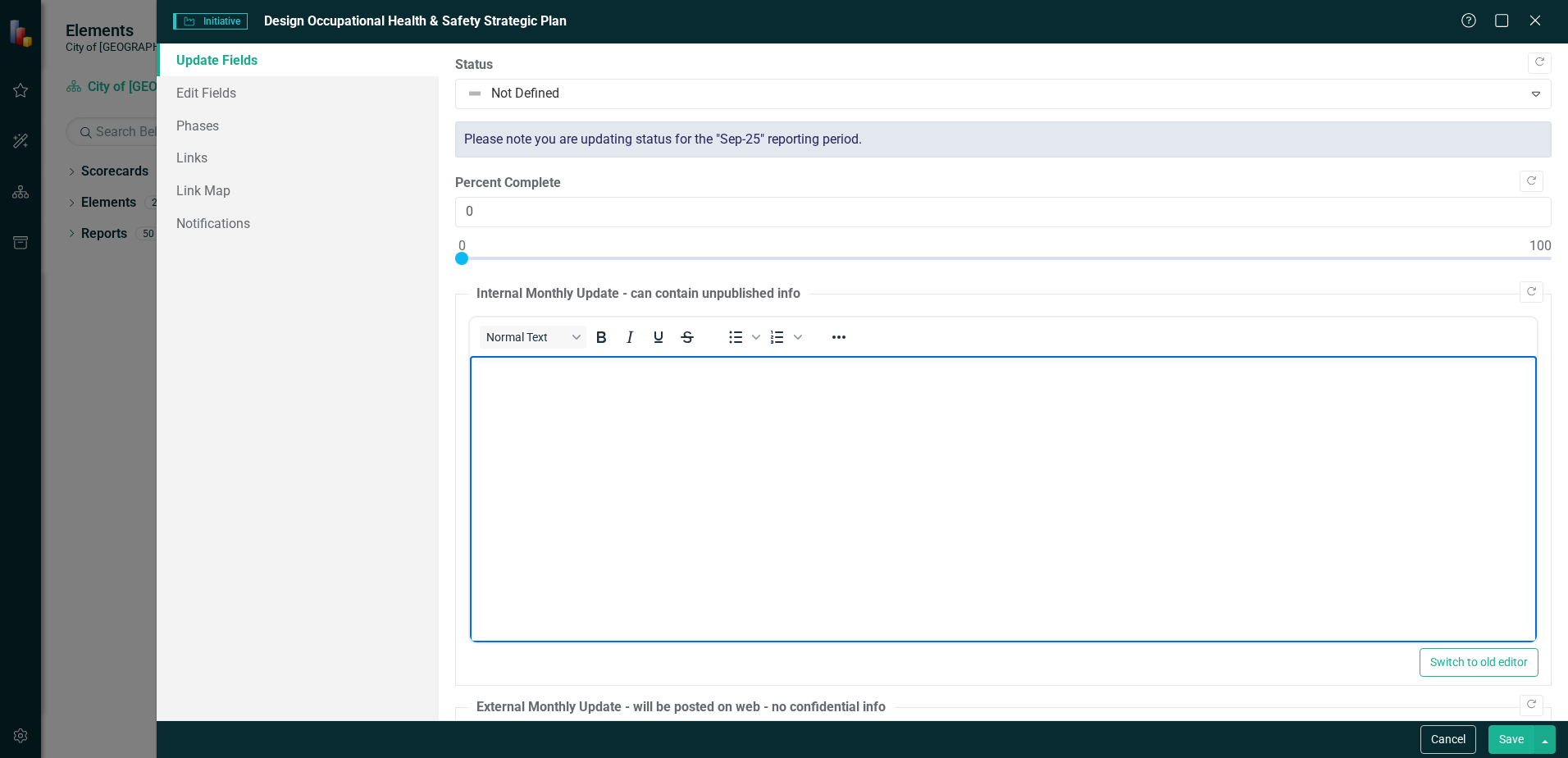
click at [661, 409] on body "Rich Text Area. Press ALT-0 for help." at bounding box center [1003, 478] width 1067 height 246
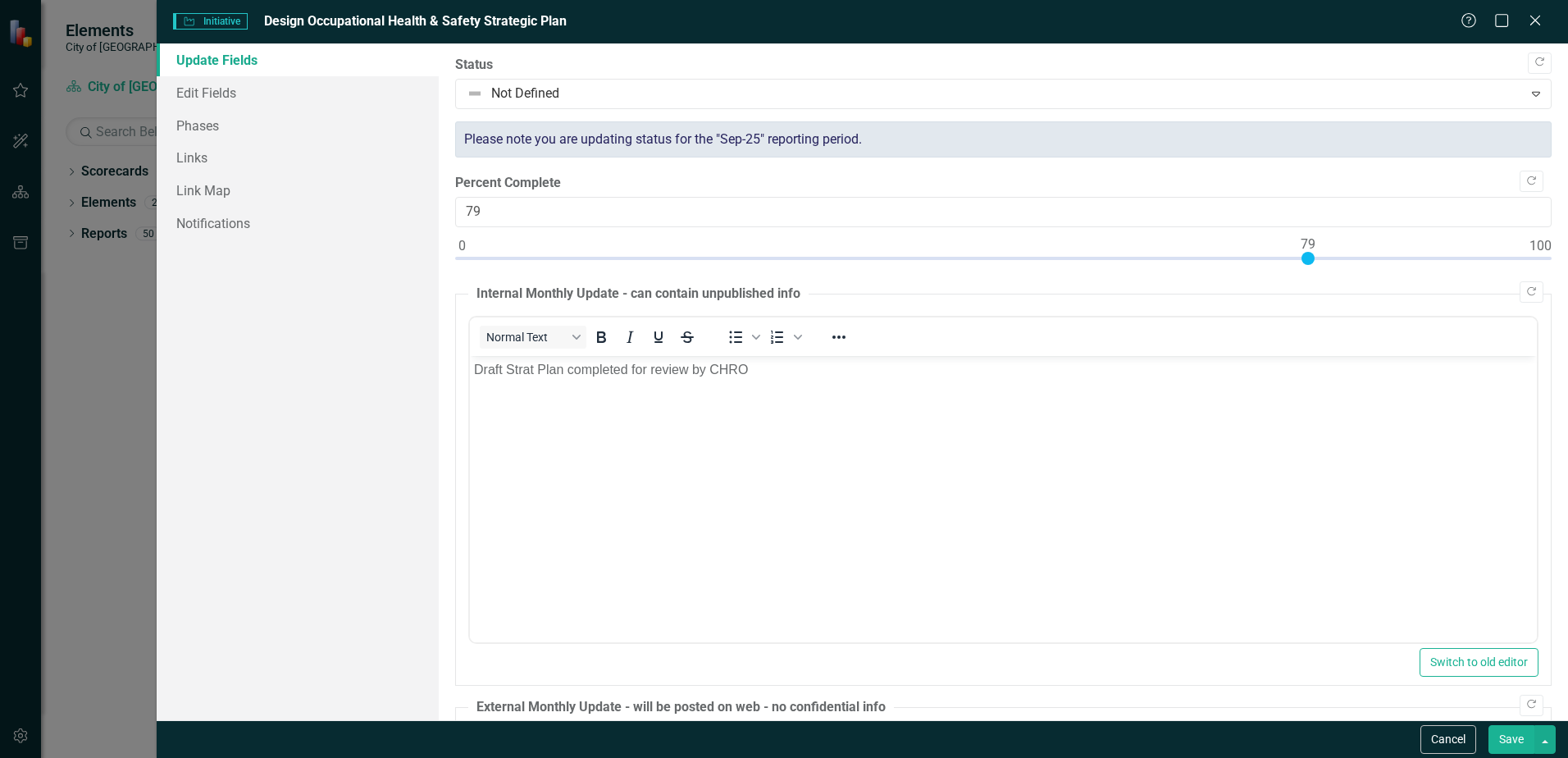
type input "81"
drag, startPoint x: 466, startPoint y: 258, endPoint x: 1333, endPoint y: 282, distance: 867.3
click at [1333, 282] on div "Copy Forward Status Not Defined Expand Please note you are updating status for …" at bounding box center [1003, 578] width 1097 height 1043
click at [1514, 739] on button "Save" at bounding box center [1511, 740] width 46 height 29
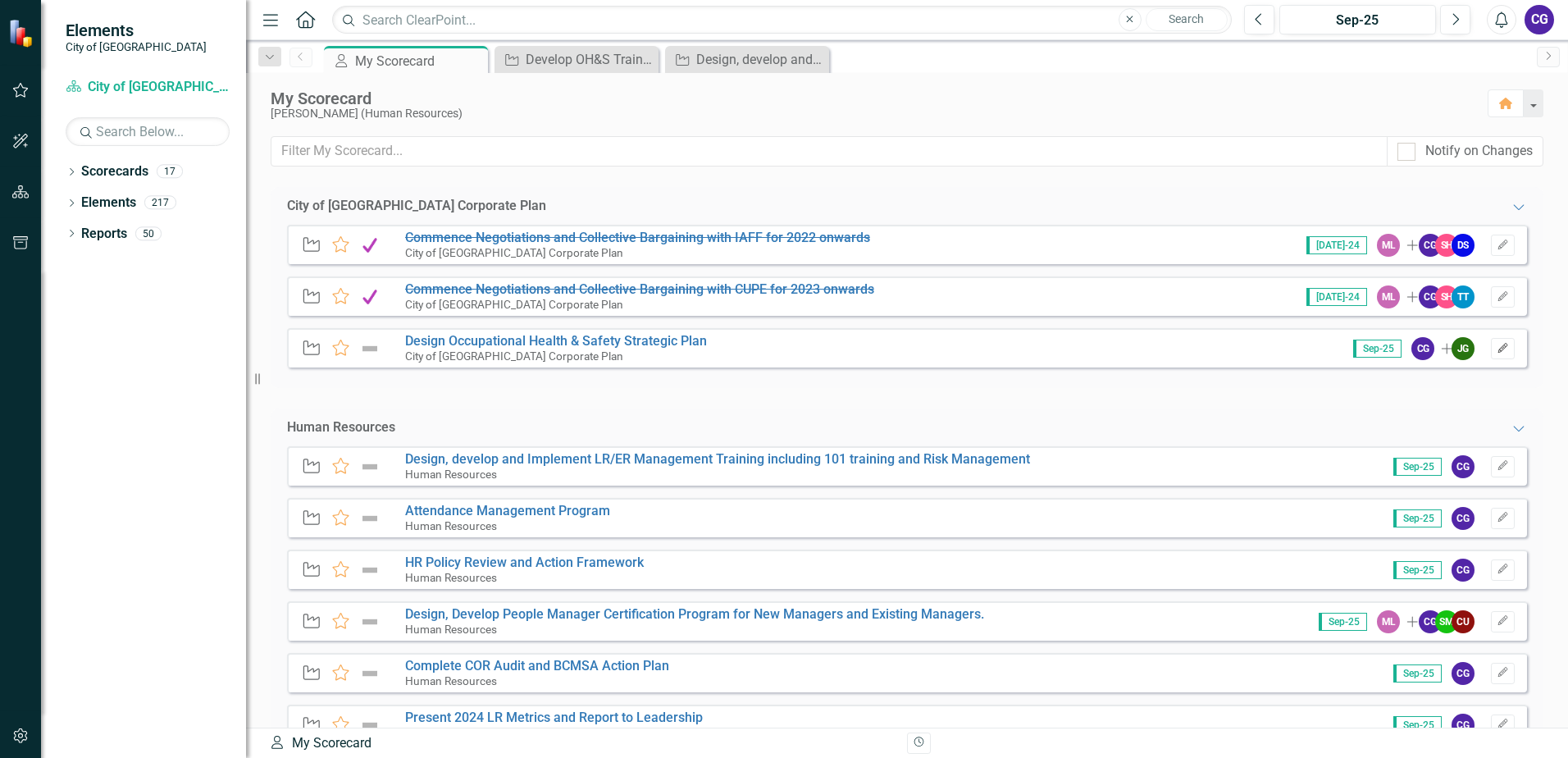
click at [1491, 343] on button "Edit" at bounding box center [1502, 349] width 24 height 21
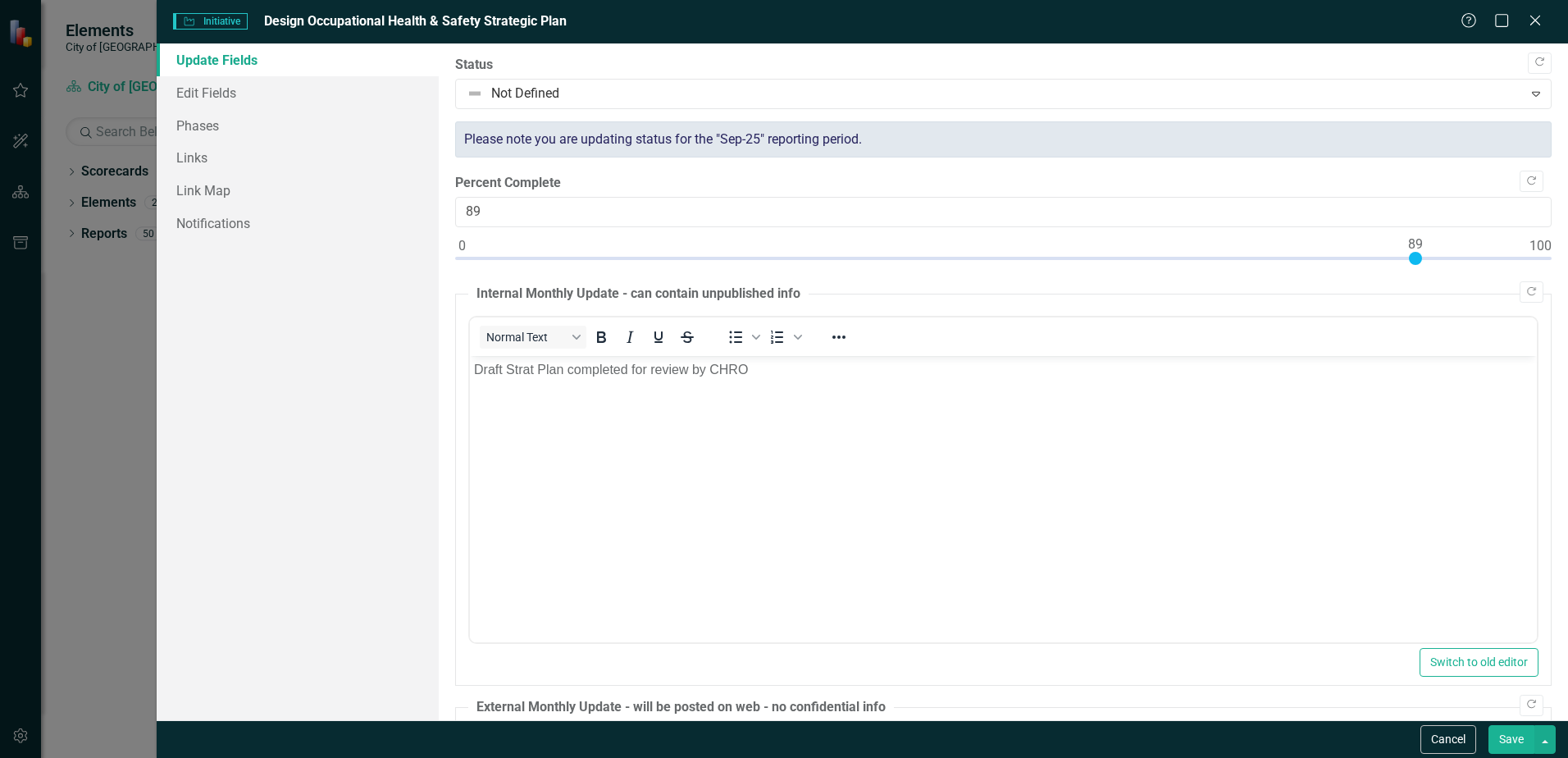
drag, startPoint x: 1333, startPoint y: 256, endPoint x: 1423, endPoint y: 260, distance: 90.1
click at [1423, 260] on div at bounding box center [1003, 262] width 1097 height 20
type input "90"
click at [1425, 258] on div at bounding box center [1003, 262] width 1097 height 20
click at [1510, 733] on button "Save" at bounding box center [1511, 740] width 46 height 29
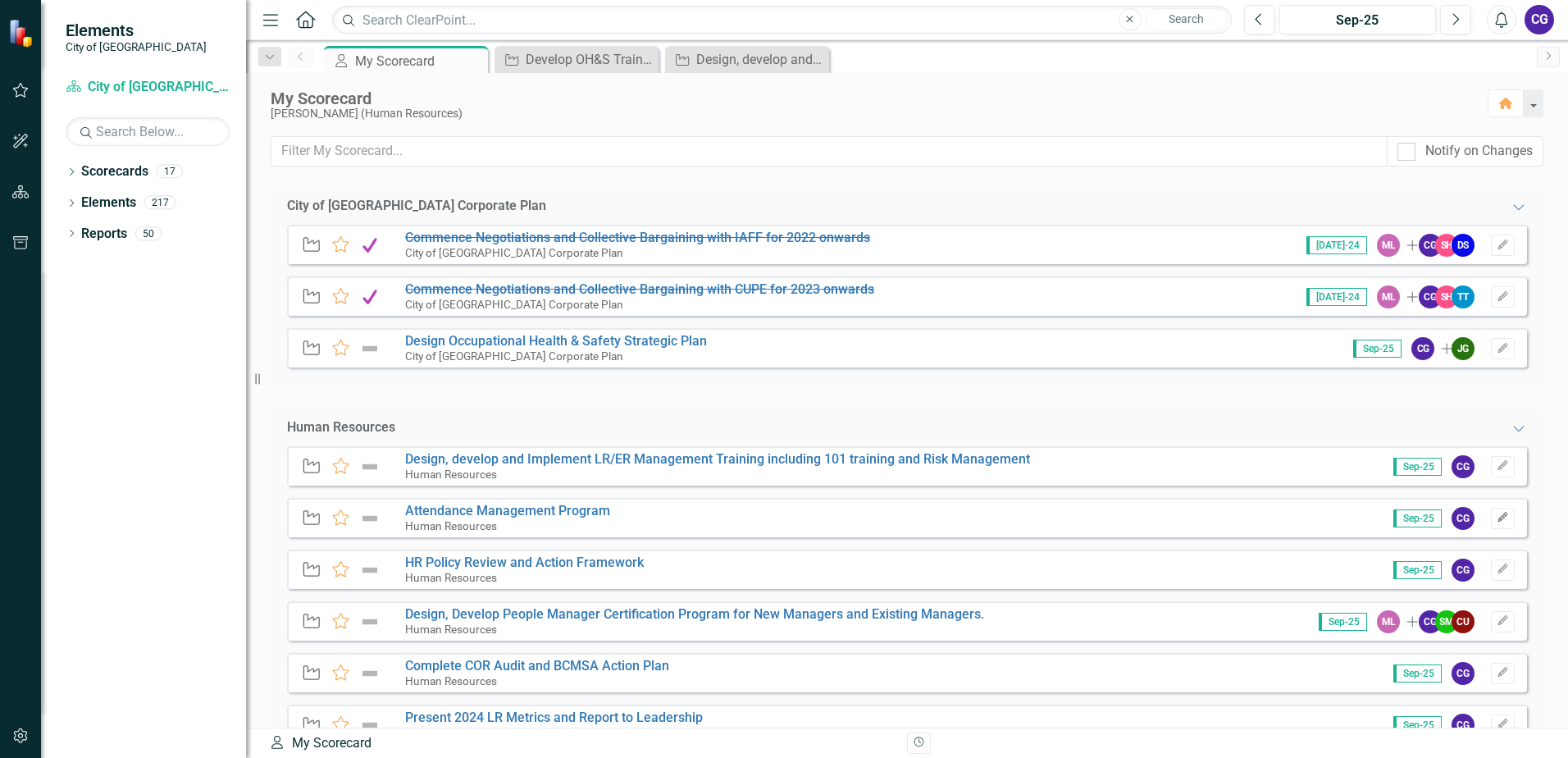
click at [1497, 524] on button "Edit" at bounding box center [1502, 518] width 24 height 21
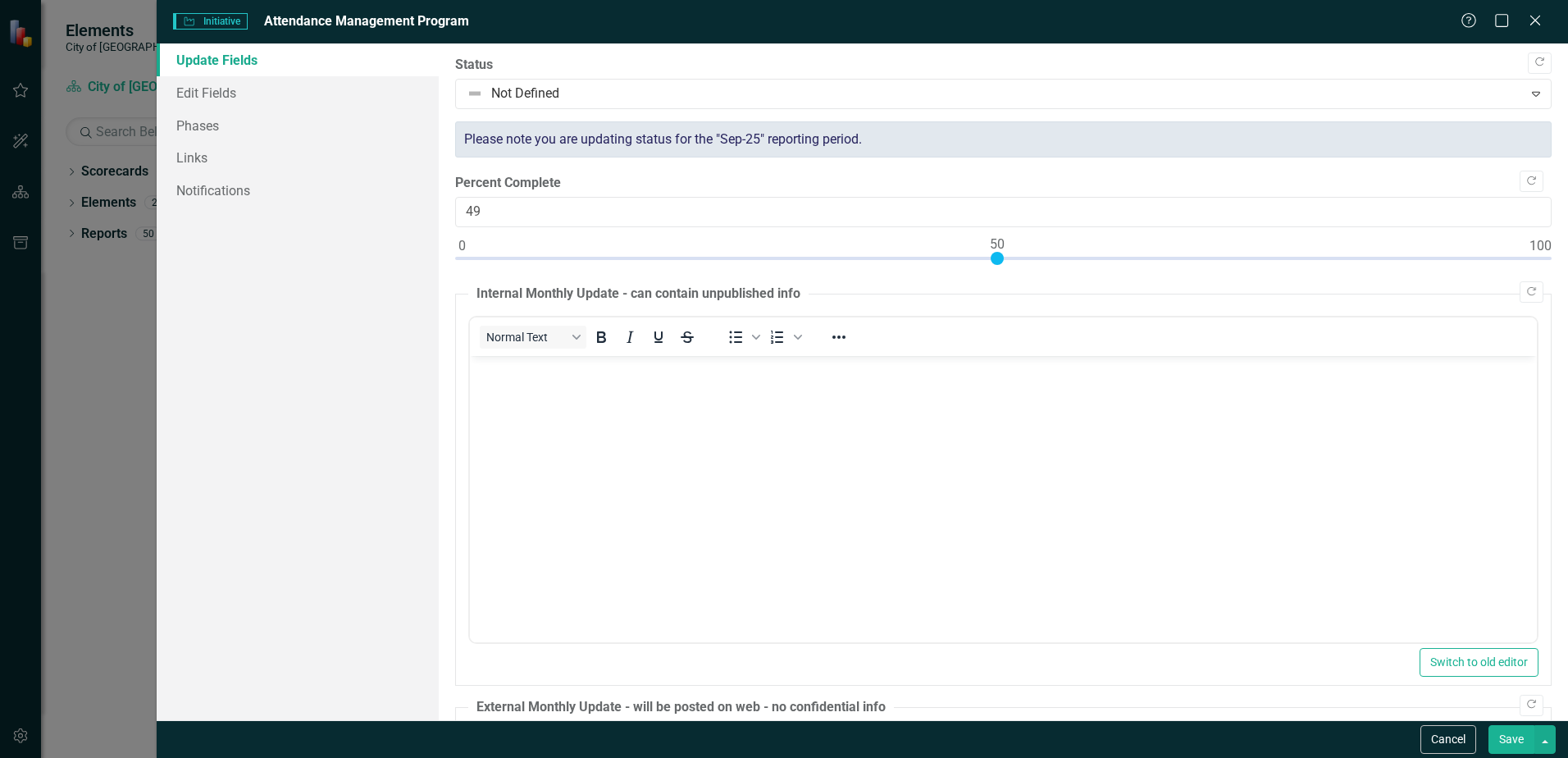
type input "52"
drag, startPoint x: 465, startPoint y: 262, endPoint x: 1024, endPoint y: 301, distance: 560.4
click at [1024, 301] on div "Copy Forward Status Not Defined Expand Please note you are updating status for …" at bounding box center [1003, 578] width 1097 height 1043
click at [1524, 740] on button "Save" at bounding box center [1511, 740] width 46 height 29
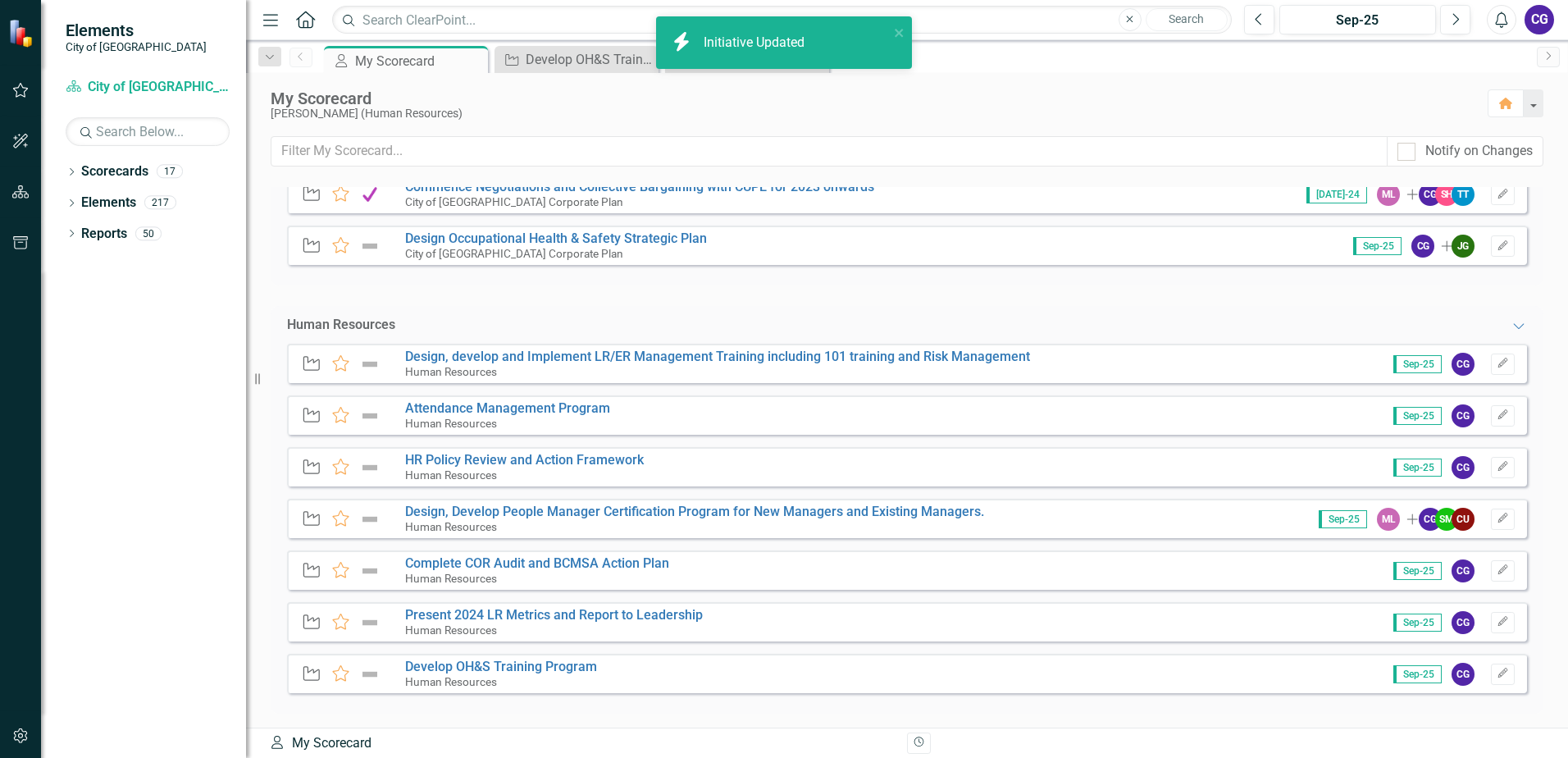
scroll to position [109, 0]
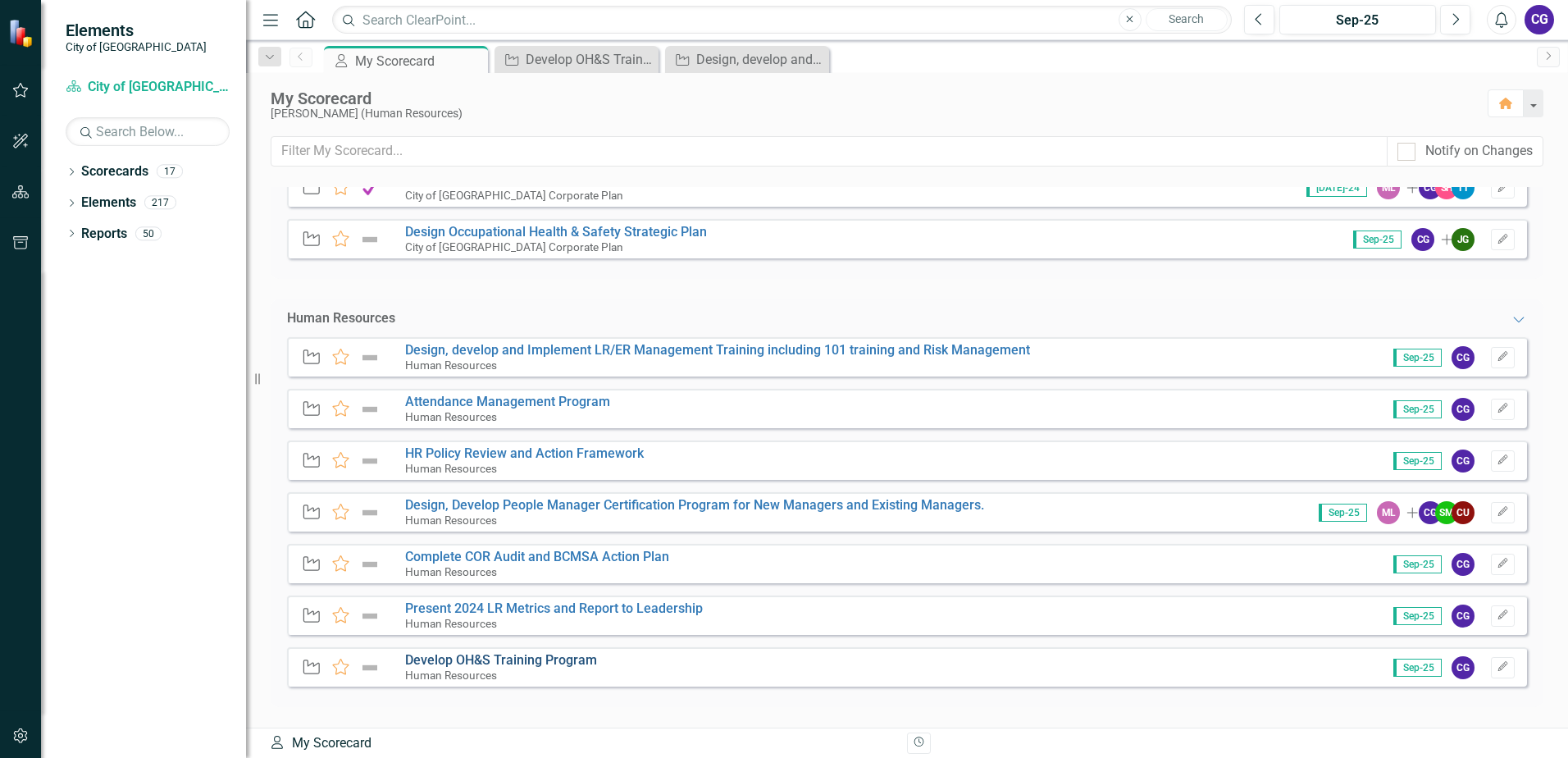
click at [490, 660] on link "Develop OH&S Training Program" at bounding box center [500, 661] width 192 height 16
